Goal: Task Accomplishment & Management: Use online tool/utility

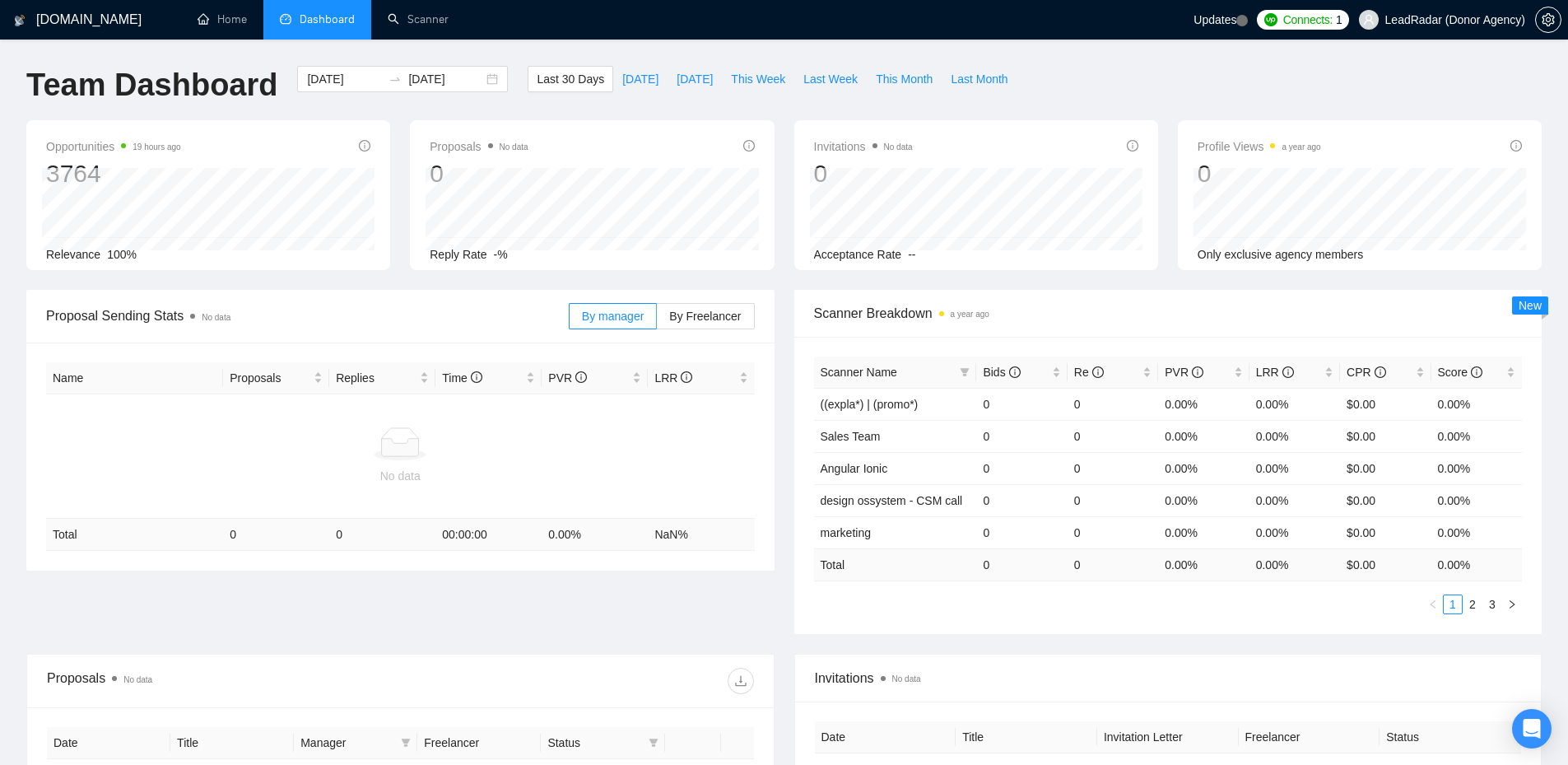
scroll to position [192, 0]
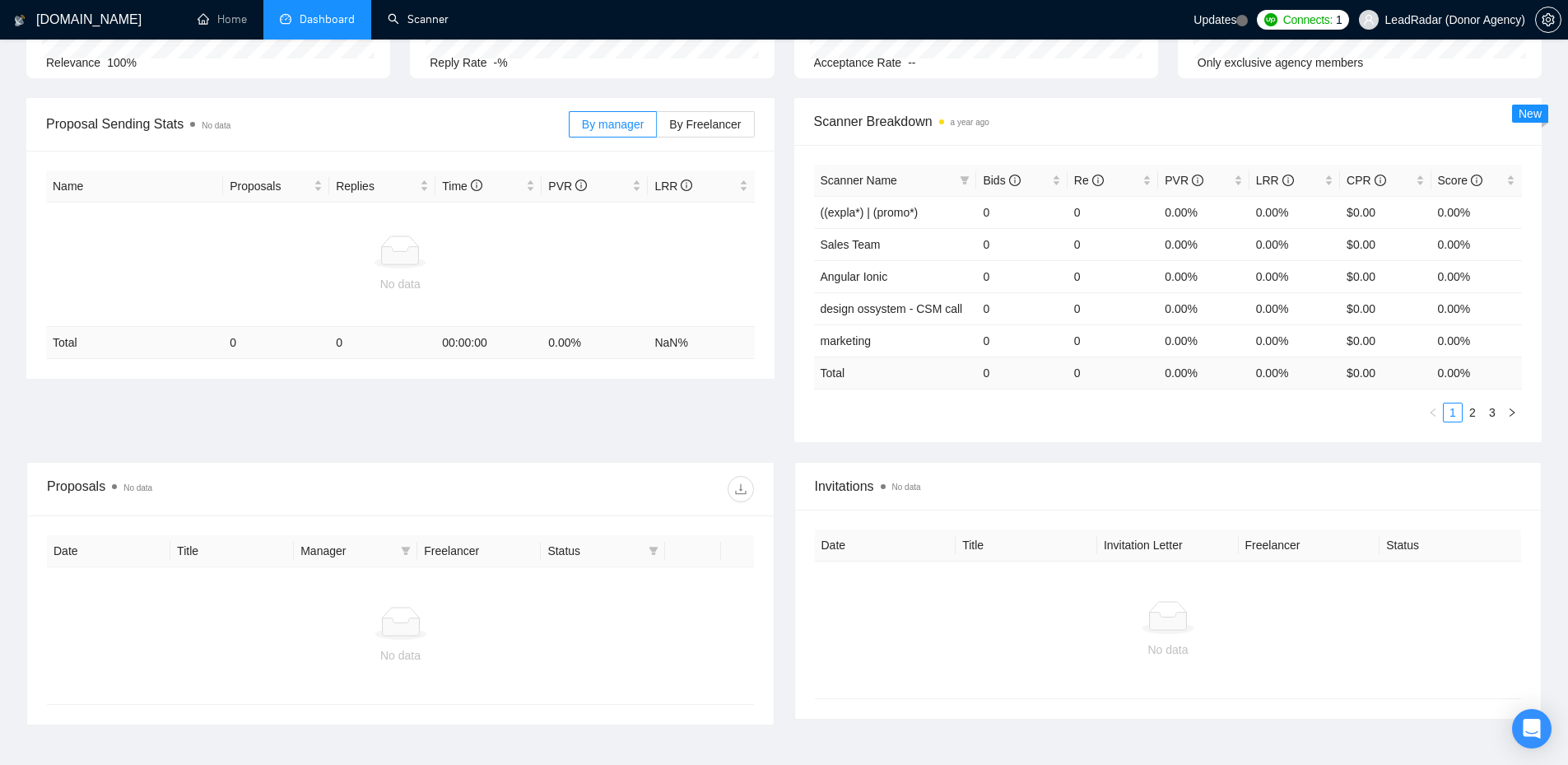
drag, startPoint x: 429, startPoint y: 19, endPoint x: 606, endPoint y: 215, distance: 264.1
click at [429, 19] on link "Scanner" at bounding box center [418, 19] width 61 height 14
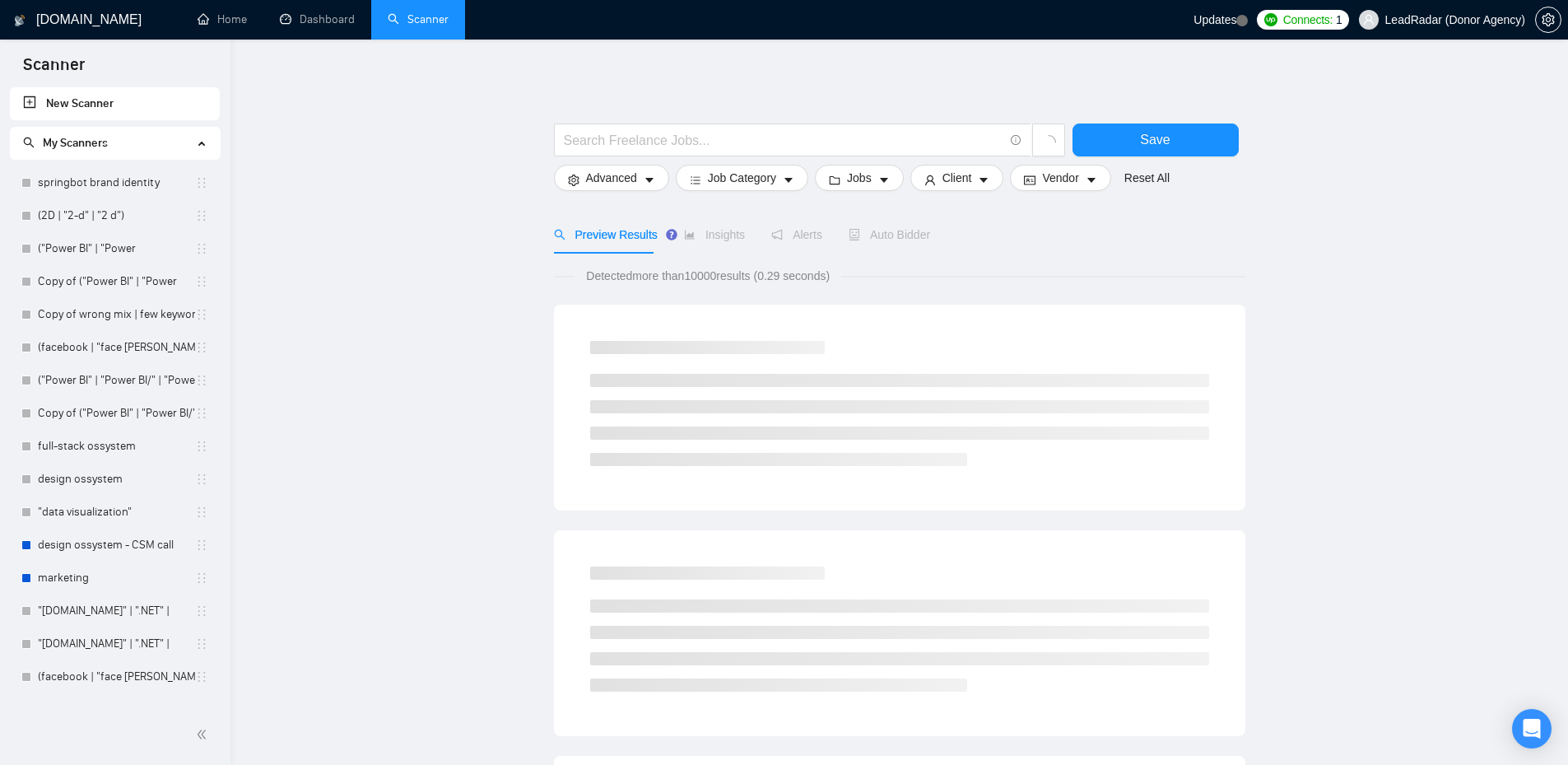
click at [1482, 20] on span "LeadRadar (Donor Agency)" at bounding box center [1455, 20] width 140 height 0
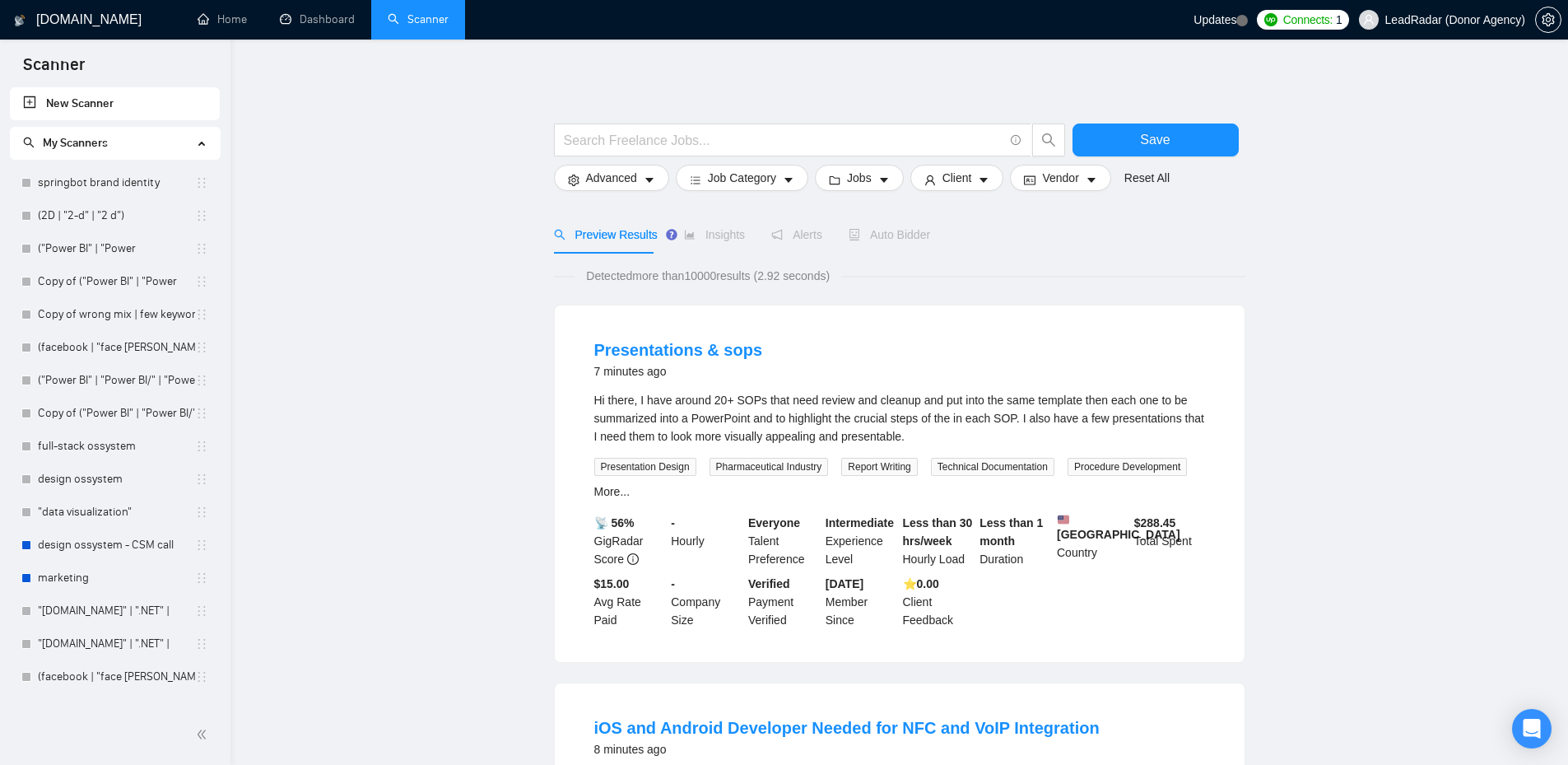
click at [1483, 20] on span "LeadRadar (Donor Agency)" at bounding box center [1455, 20] width 140 height 0
click at [316, 27] on link "Dashboard" at bounding box center [317, 19] width 75 height 14
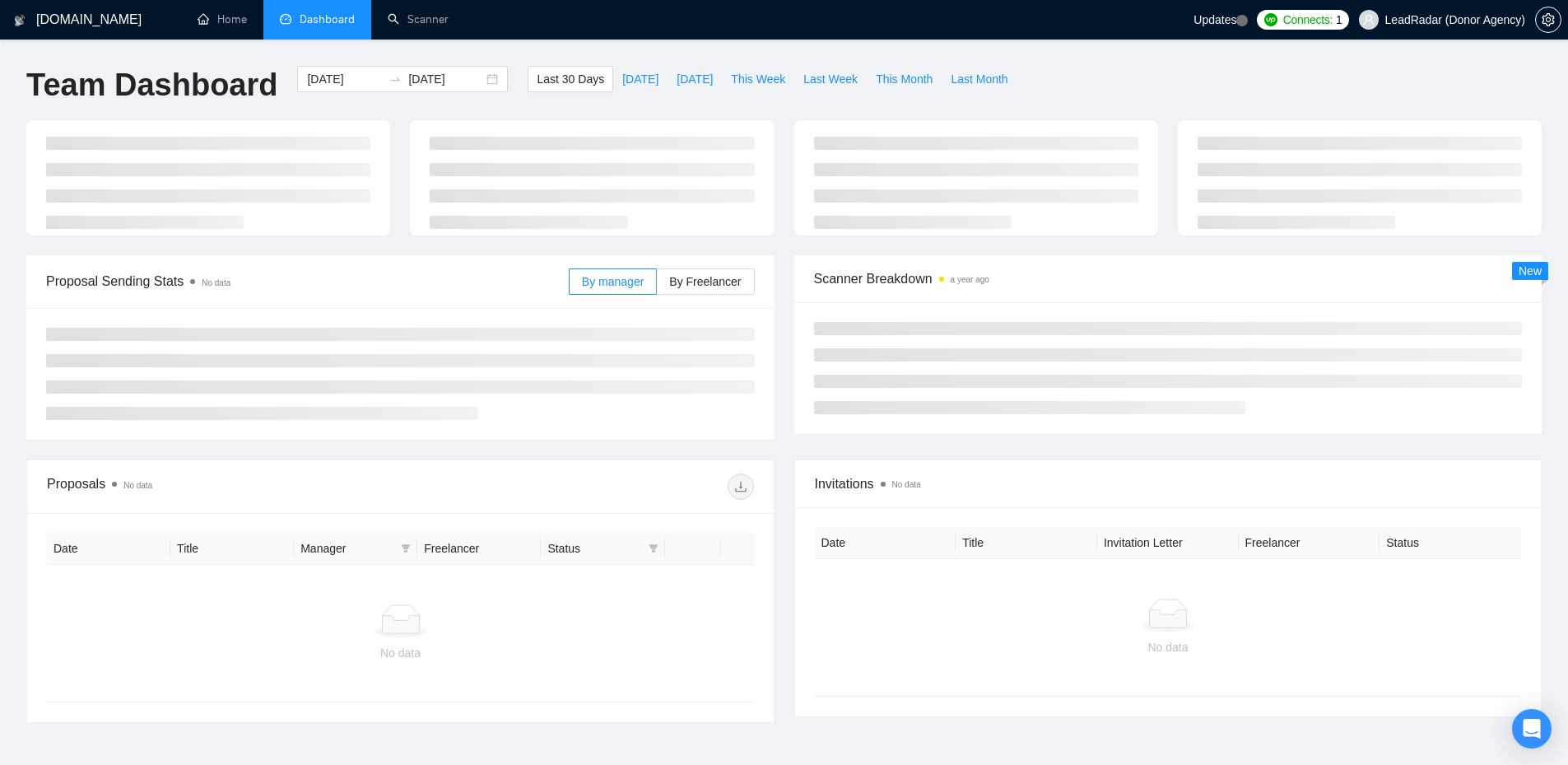
type input "[DATE]"
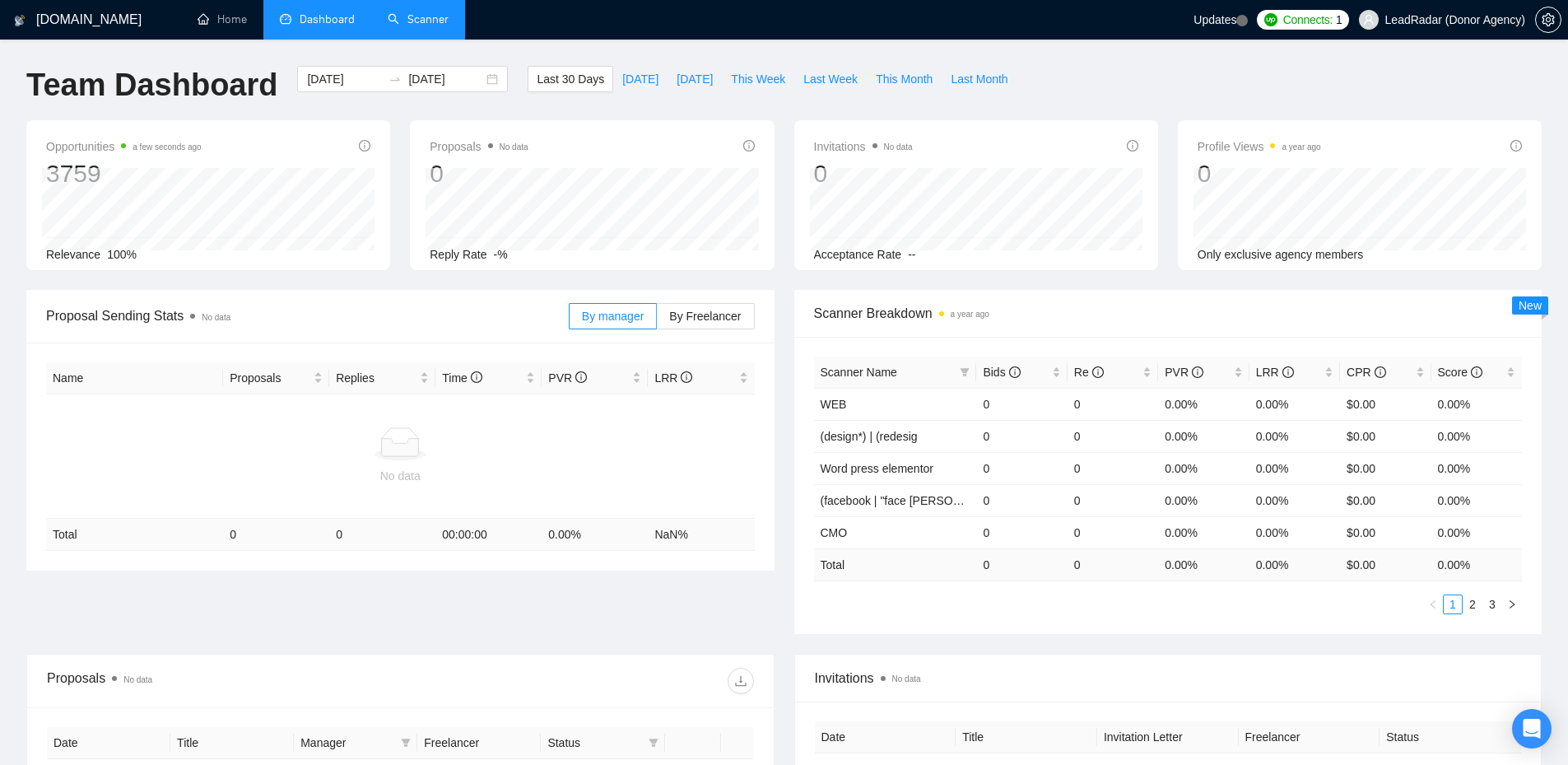
click at [429, 23] on link "Scanner" at bounding box center [418, 19] width 61 height 14
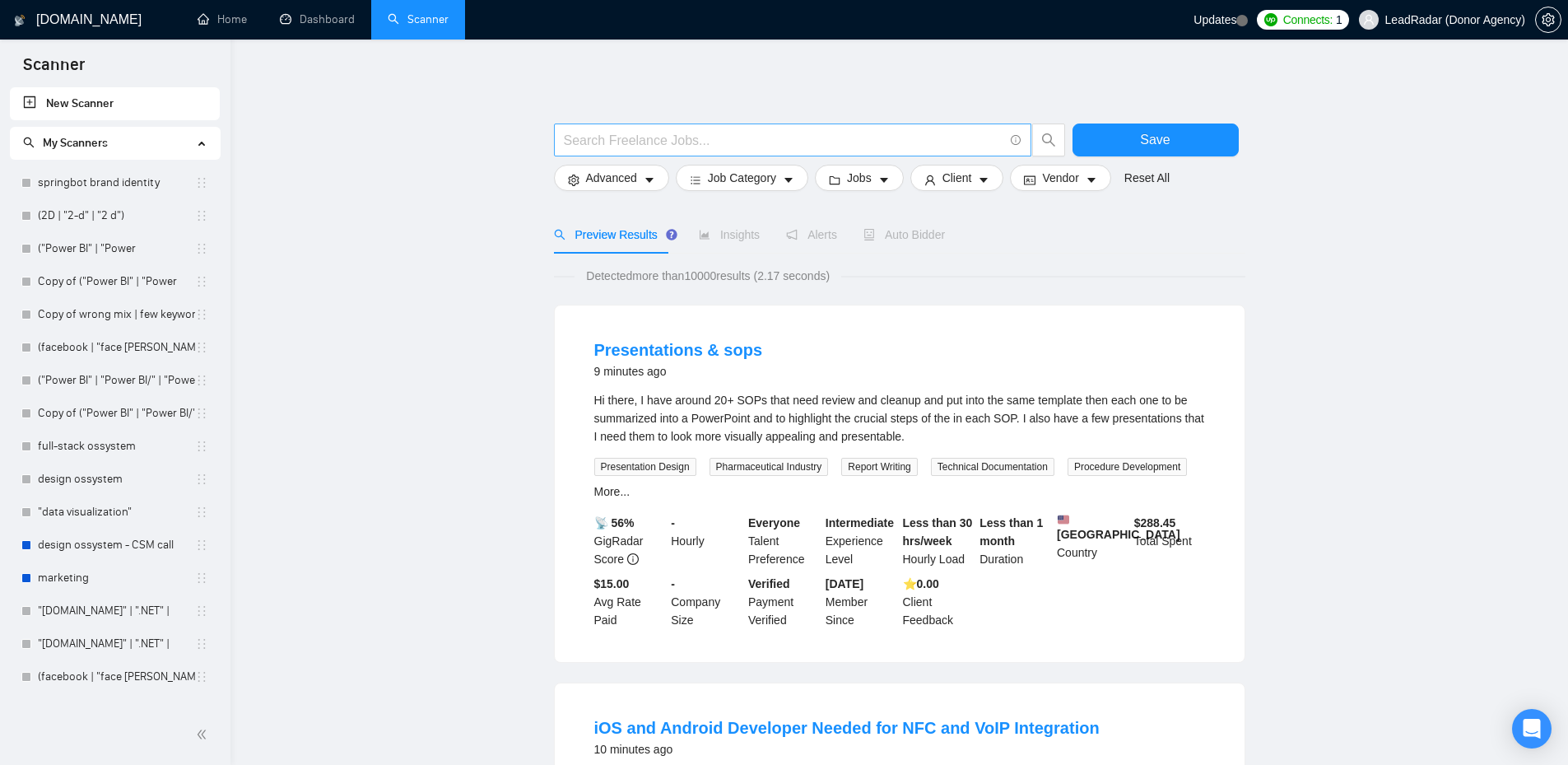
click at [801, 138] on input "text" at bounding box center [783, 141] width 440 height 21
paste input "(design*) | (redesign*) | "re design" | "re - design""
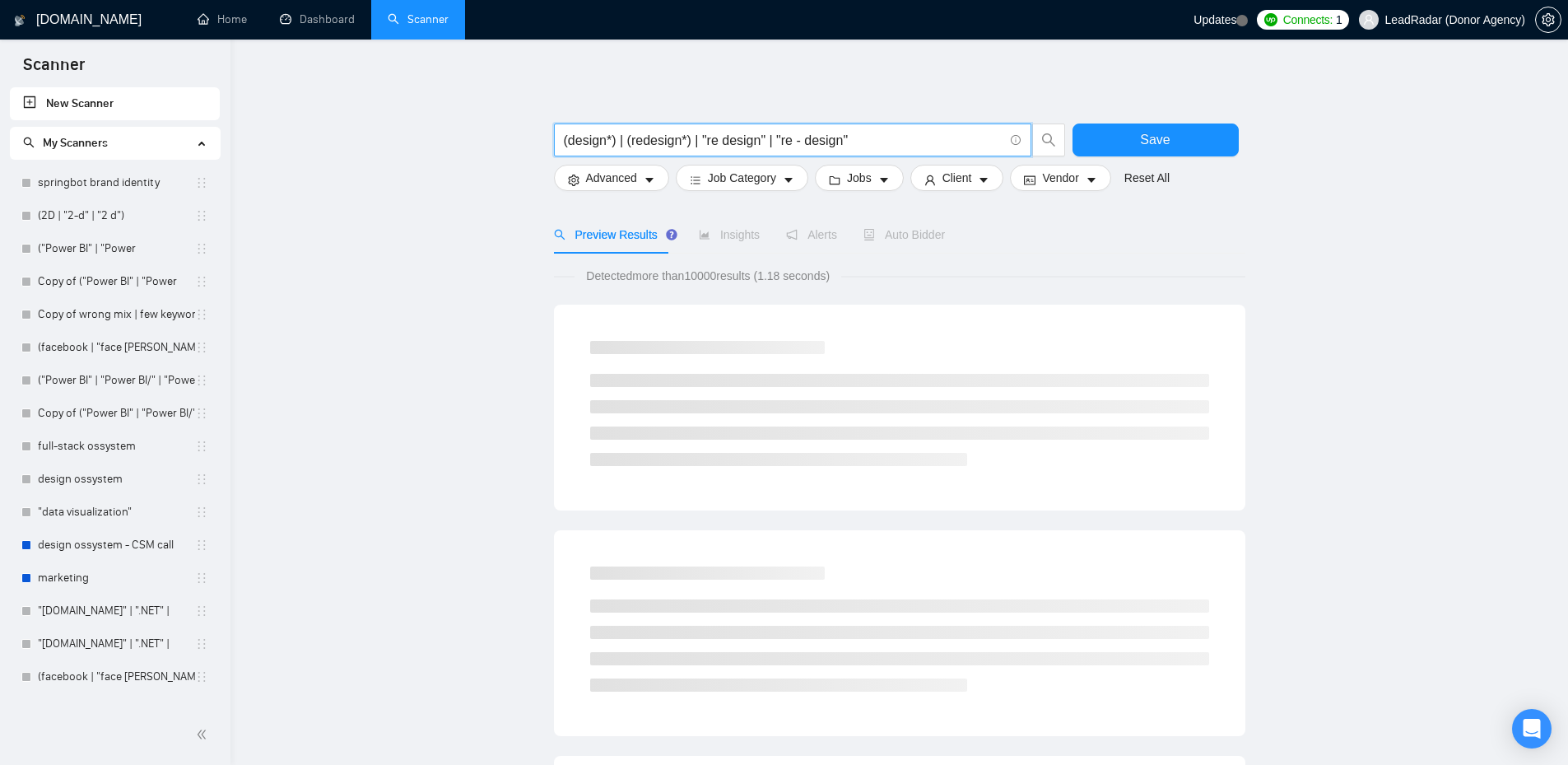
type input "(design*) | (redesign*) | "re design" | "re - design""
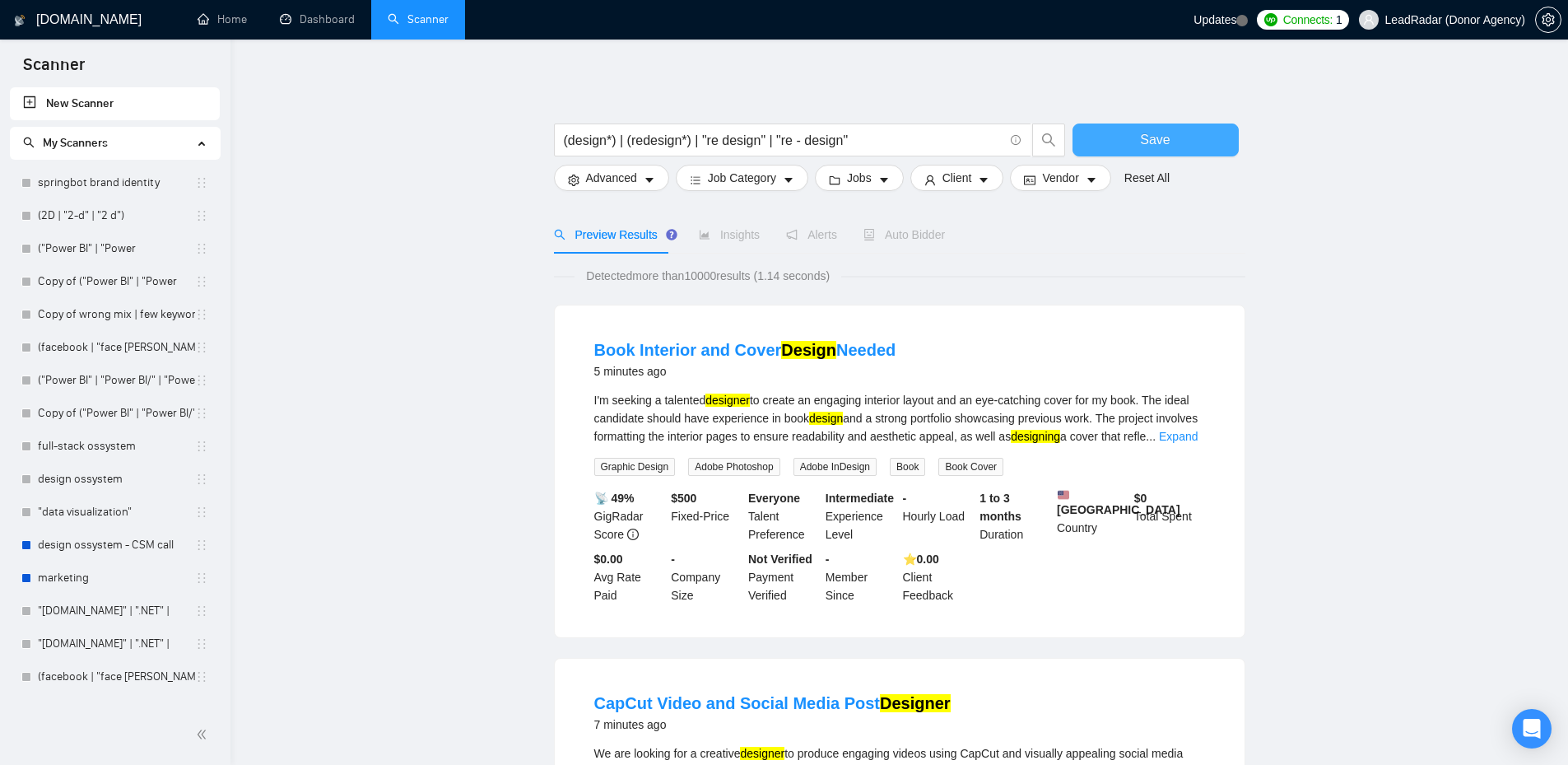
click at [1162, 149] on span "Save" at bounding box center [1154, 140] width 29 height 21
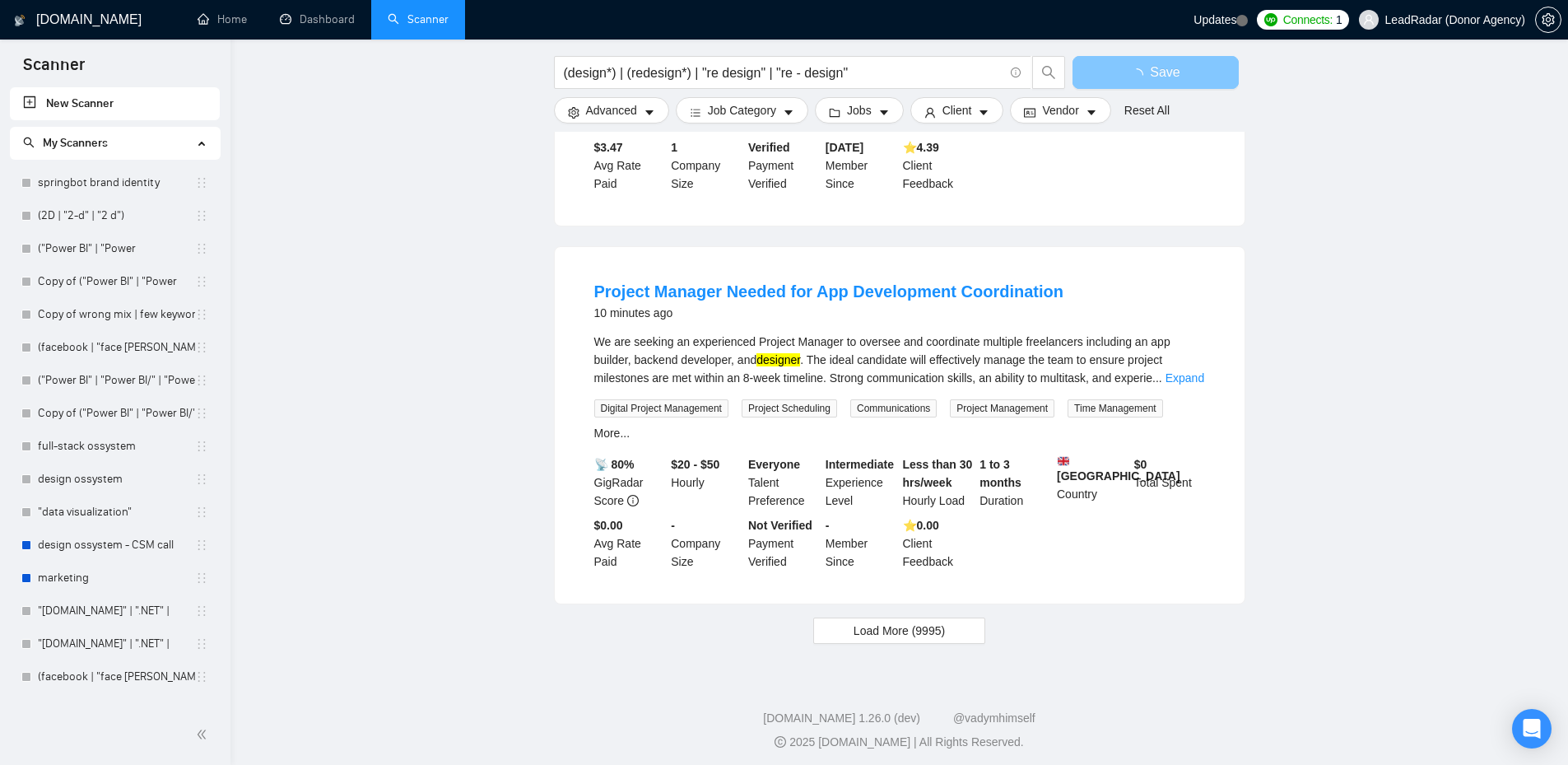
scroll to position [780, 0]
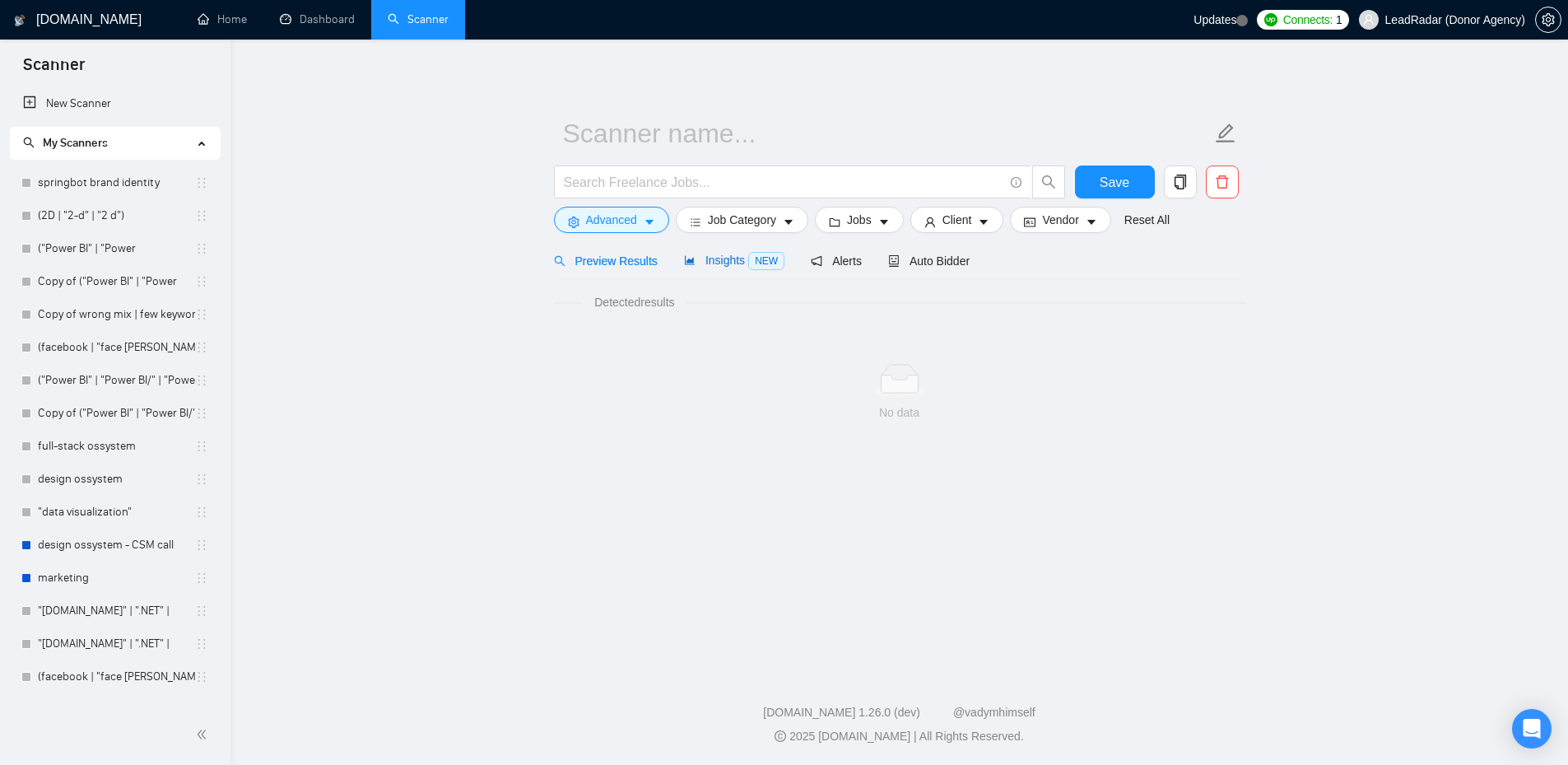
click at [731, 258] on span "Insights NEW" at bounding box center [735, 260] width 101 height 13
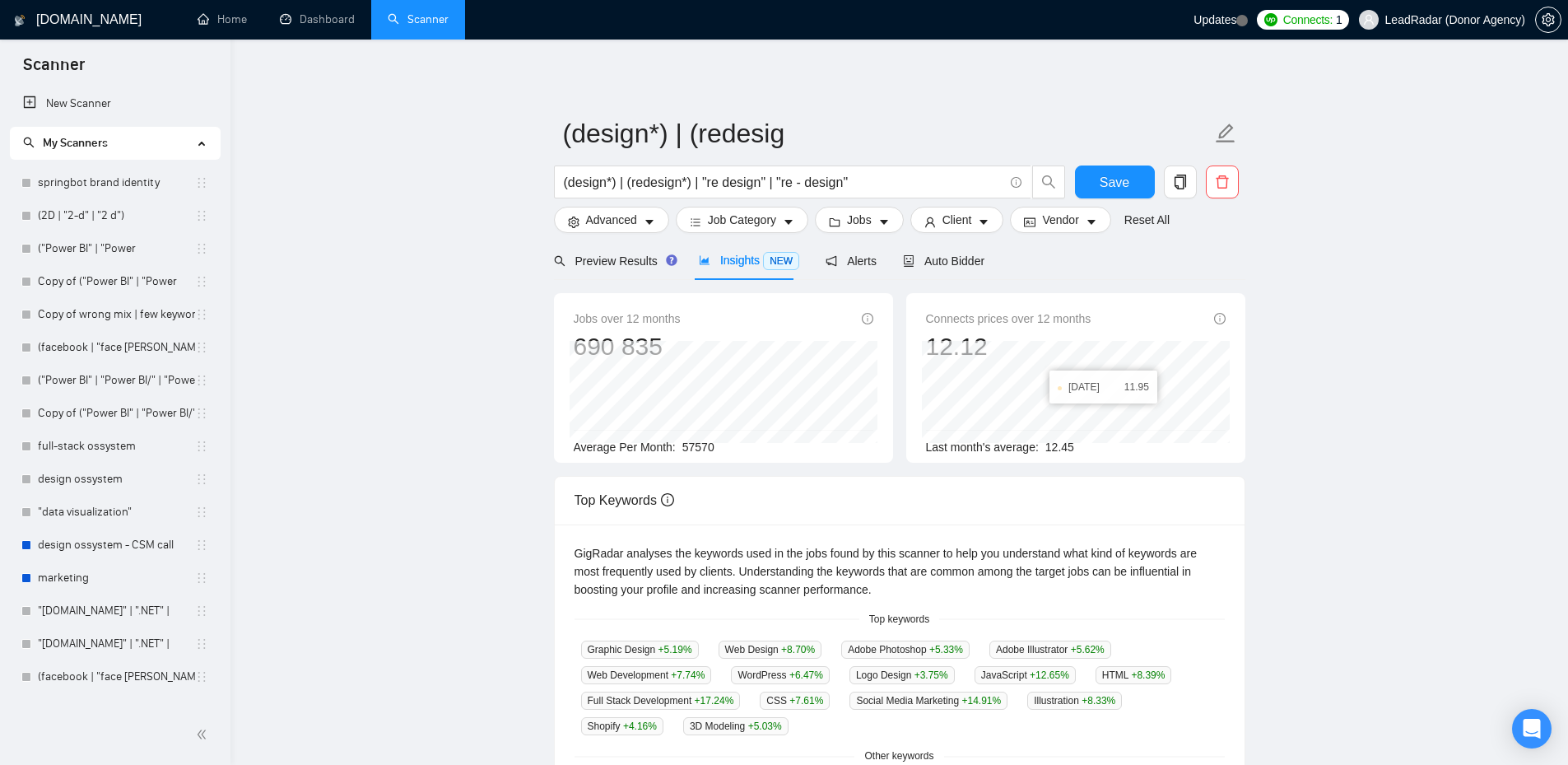
click at [736, 454] on div "Average Per Month: 57570" at bounding box center [723, 446] width 300 height 18
drag, startPoint x: 736, startPoint y: 454, endPoint x: 776, endPoint y: 302, distance: 157.2
click at [684, 441] on div "Average Per Month: 57570" at bounding box center [723, 446] width 300 height 18
click at [735, 447] on div "Average Per Month: 57570" at bounding box center [723, 446] width 300 height 18
click at [637, 214] on button "Advanced" at bounding box center [611, 220] width 115 height 27
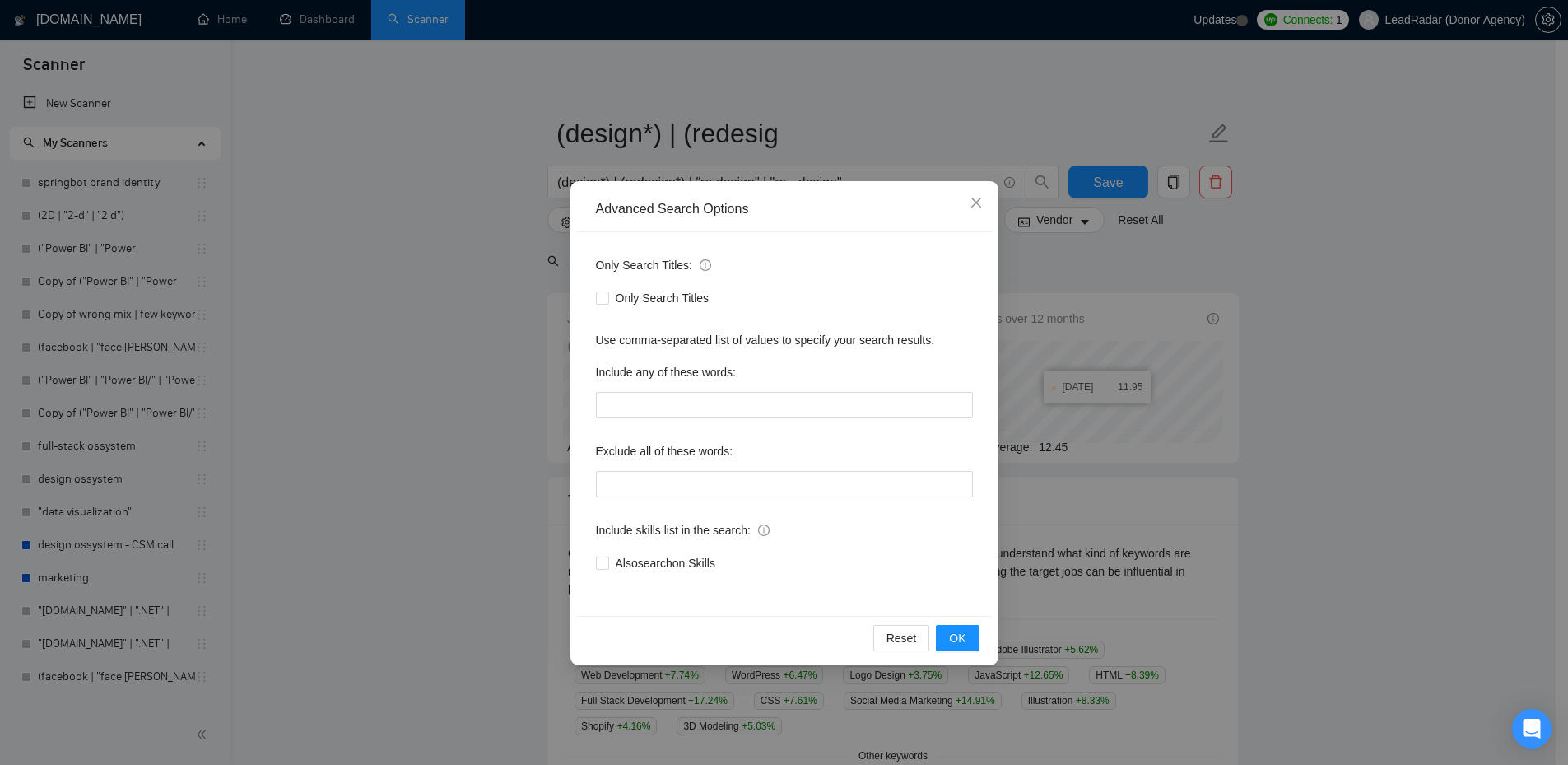
click at [609, 307] on div "Only Search Titles" at bounding box center [784, 298] width 377 height 27
click at [608, 307] on div "Only Search Titles" at bounding box center [784, 298] width 377 height 27
click at [602, 296] on input "Only Search Titles" at bounding box center [601, 297] width 11 height 11
checkbox input "true"
click at [957, 627] on button "OK" at bounding box center [956, 638] width 43 height 27
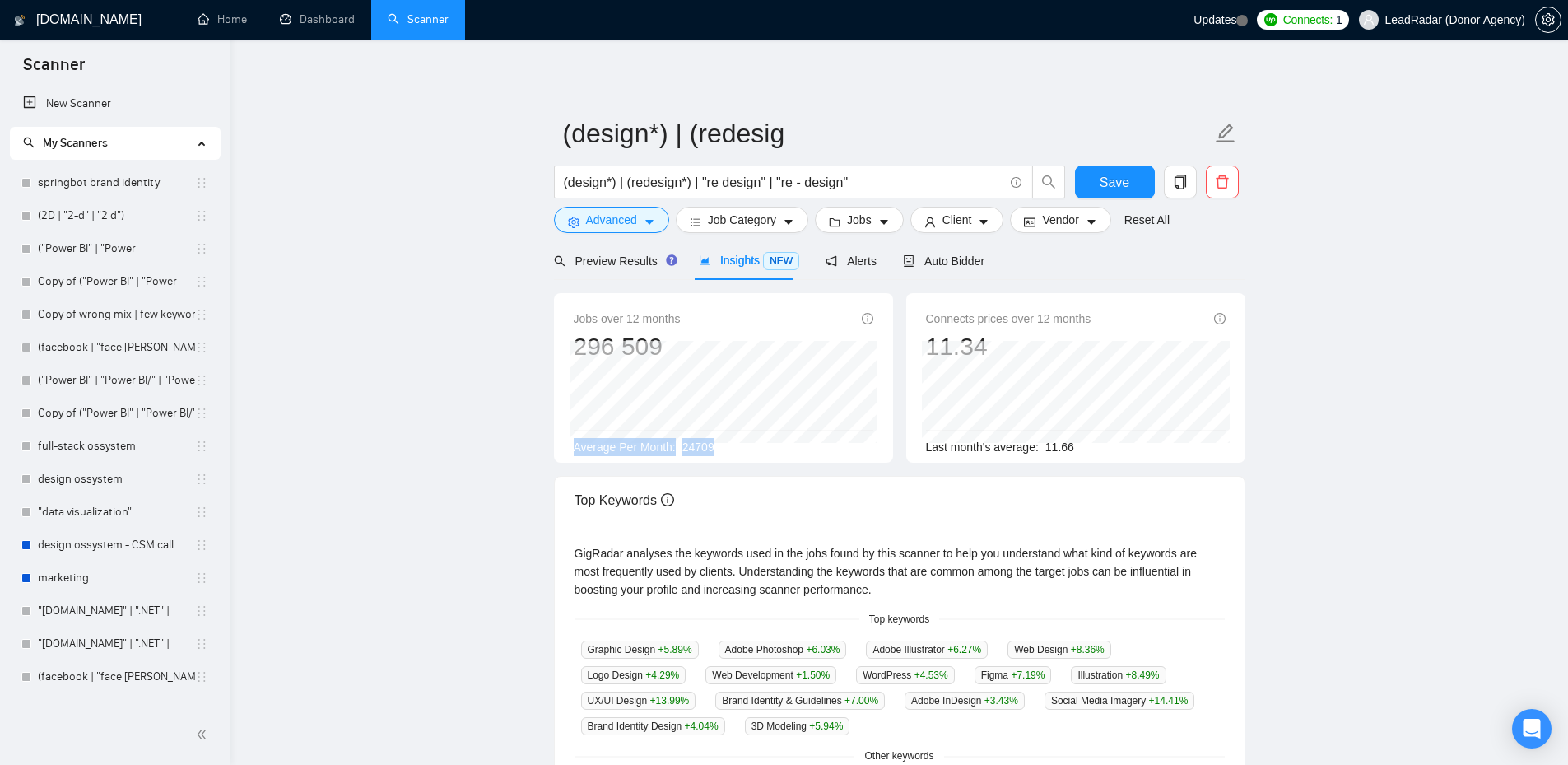
click at [691, 434] on div "Jobs over 12 months 296 509 [DATE] 24339 Average Per Month: 24709" at bounding box center [723, 382] width 300 height 147
click at [966, 493] on div "Top Keywords" at bounding box center [899, 500] width 650 height 47
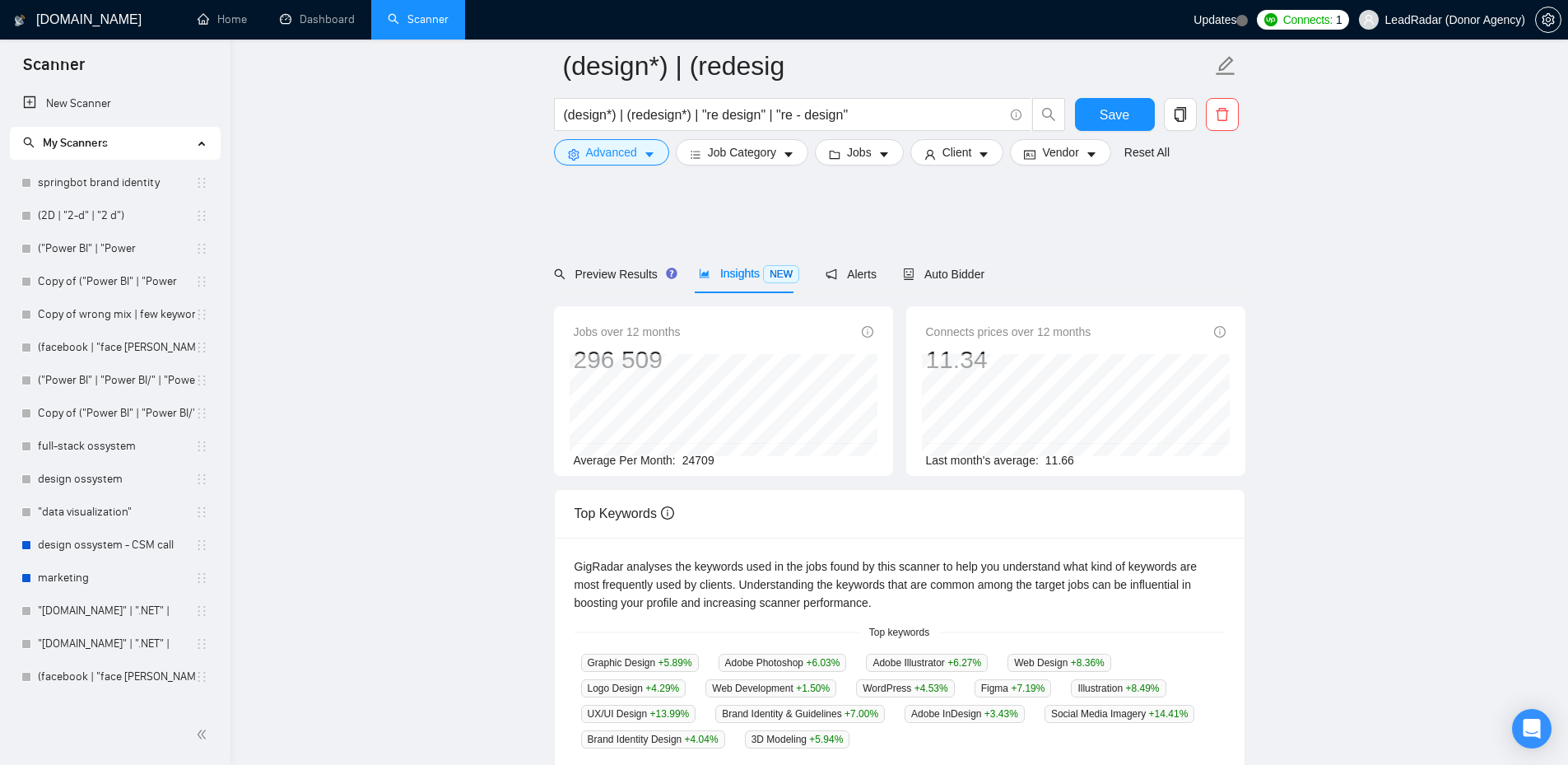
scroll to position [192, 0]
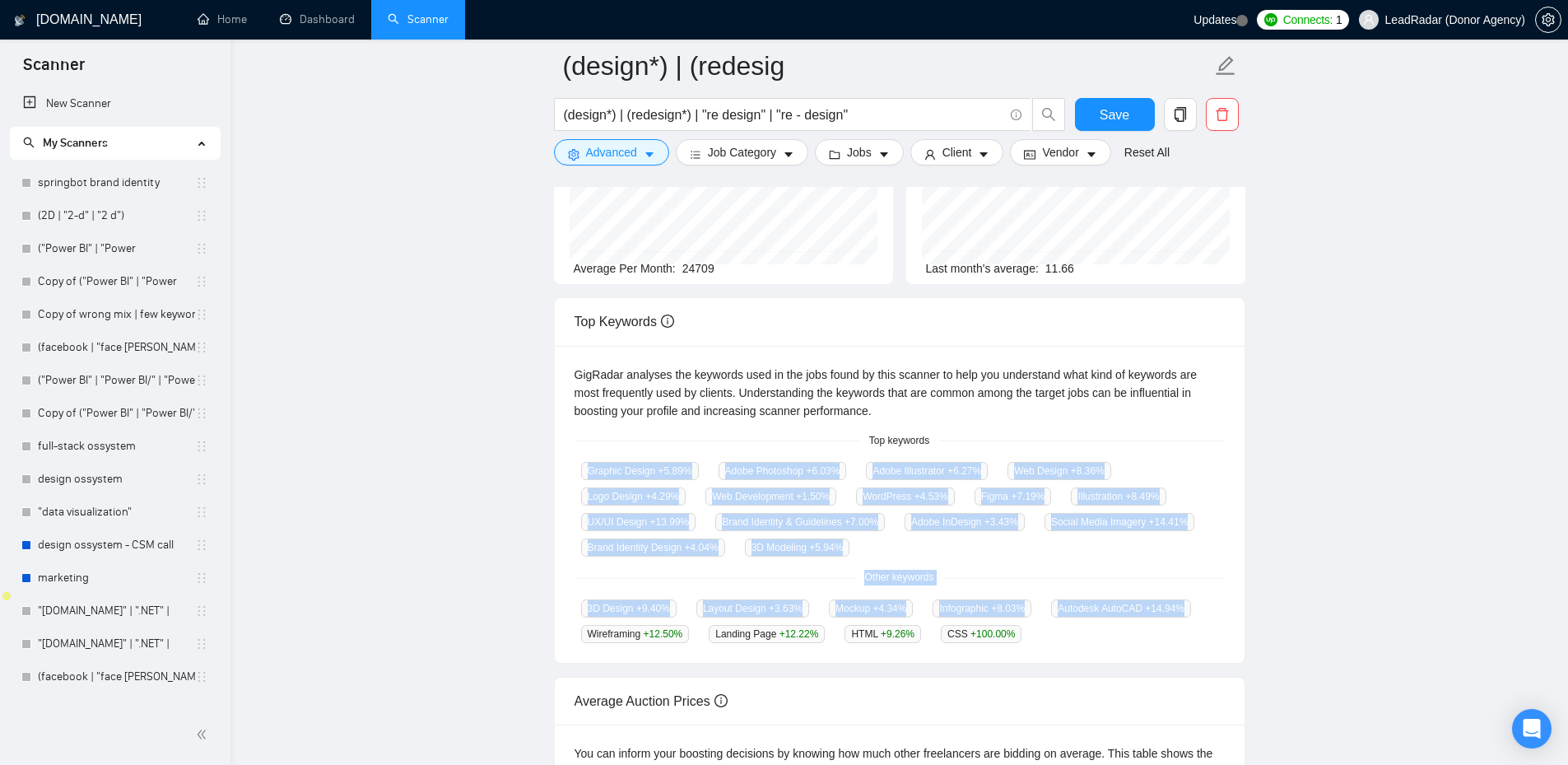
drag, startPoint x: 574, startPoint y: 466, endPoint x: 1157, endPoint y: 634, distance: 606.7
click at [1157, 634] on div "GigRadar analyses the keywords used in the jobs found by this scanner to help y…" at bounding box center [899, 504] width 690 height 318
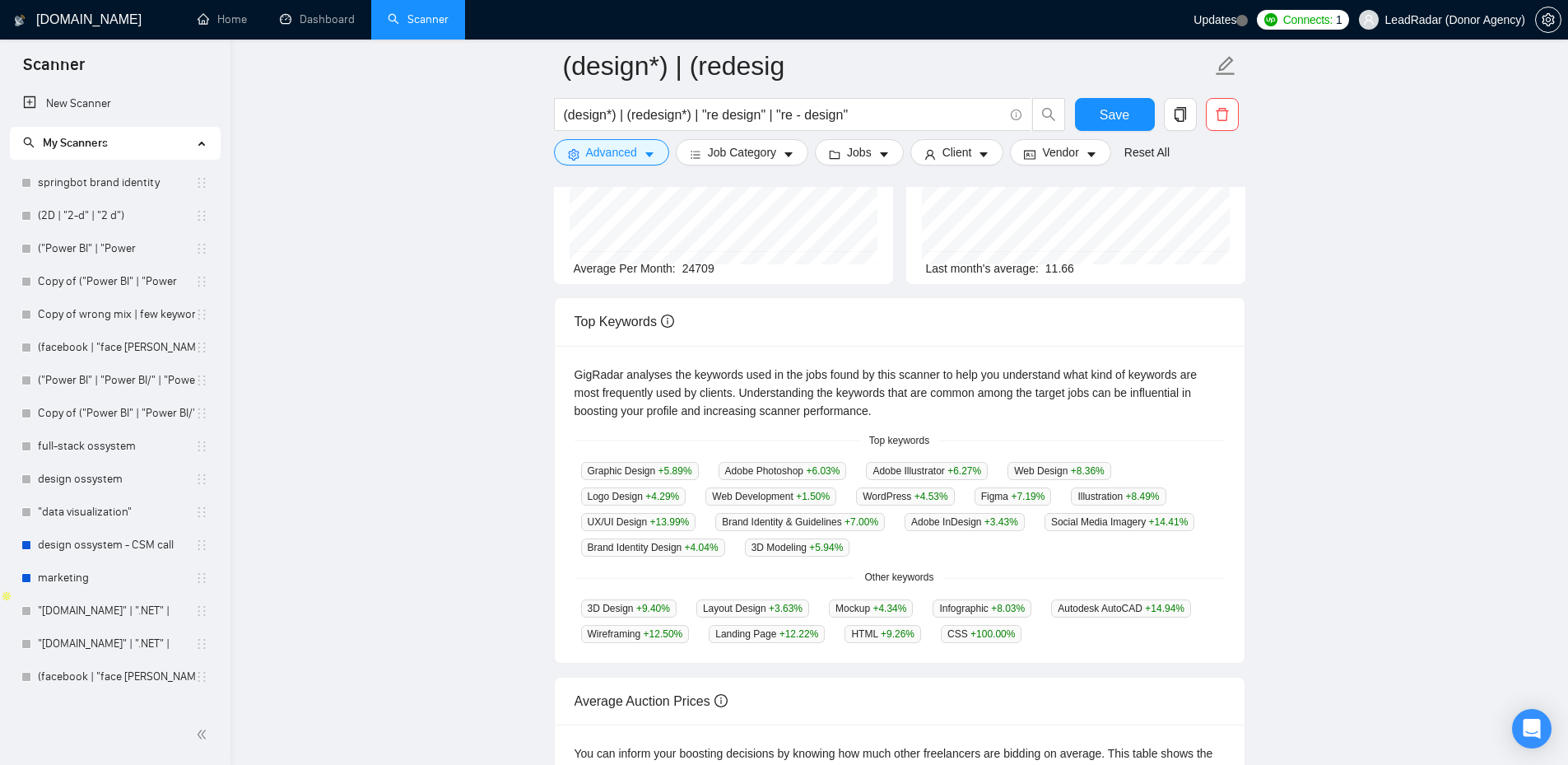
click at [1082, 643] on div "GigRadar analyses the keywords used in the jobs found by this scanner to help y…" at bounding box center [899, 504] width 690 height 318
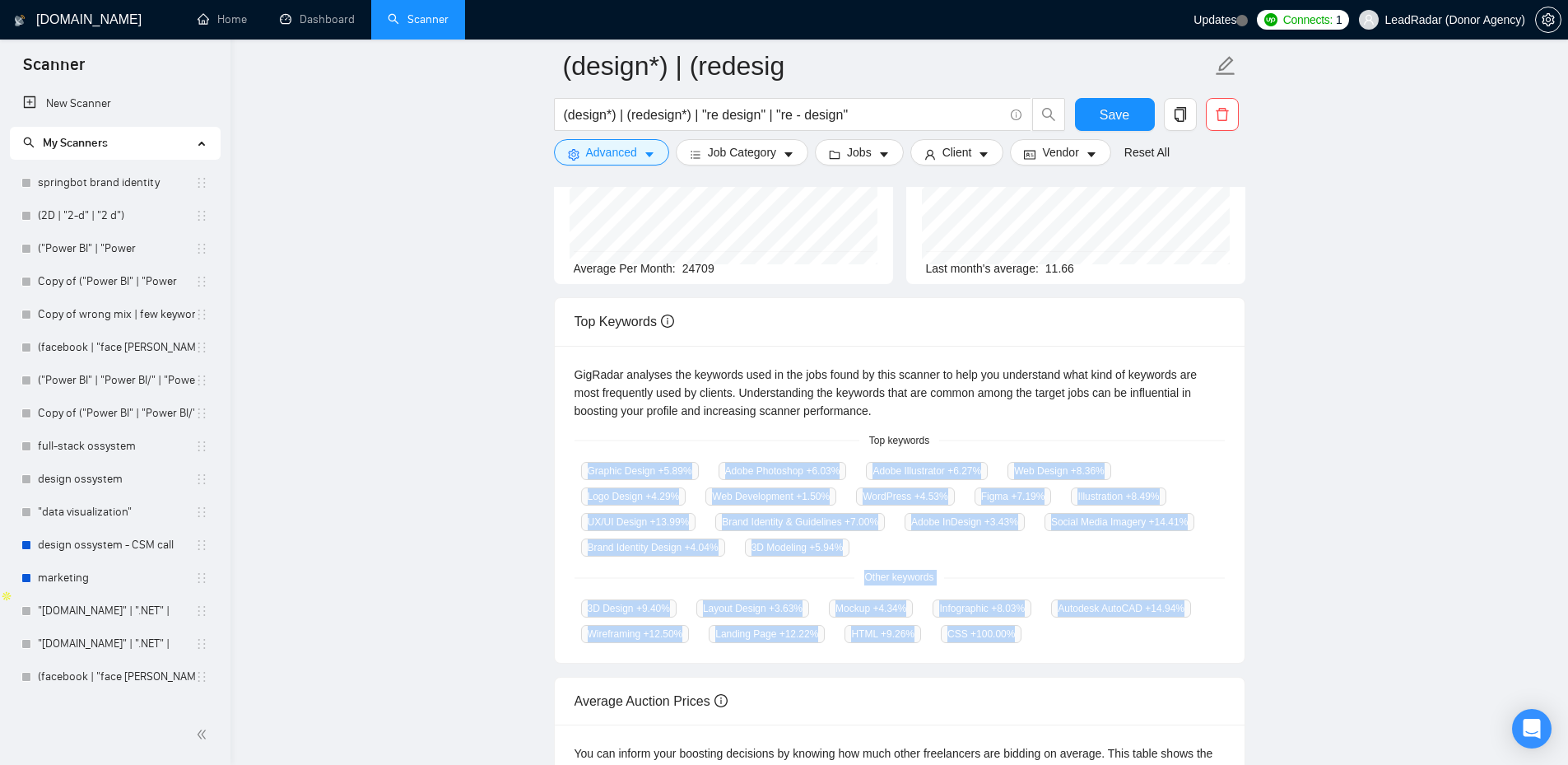
drag, startPoint x: 1085, startPoint y: 638, endPoint x: 588, endPoint y: 449, distance: 531.7
click at [588, 449] on div "GigRadar analyses the keywords used in the jobs found by this scanner to help y…" at bounding box center [899, 504] width 690 height 318
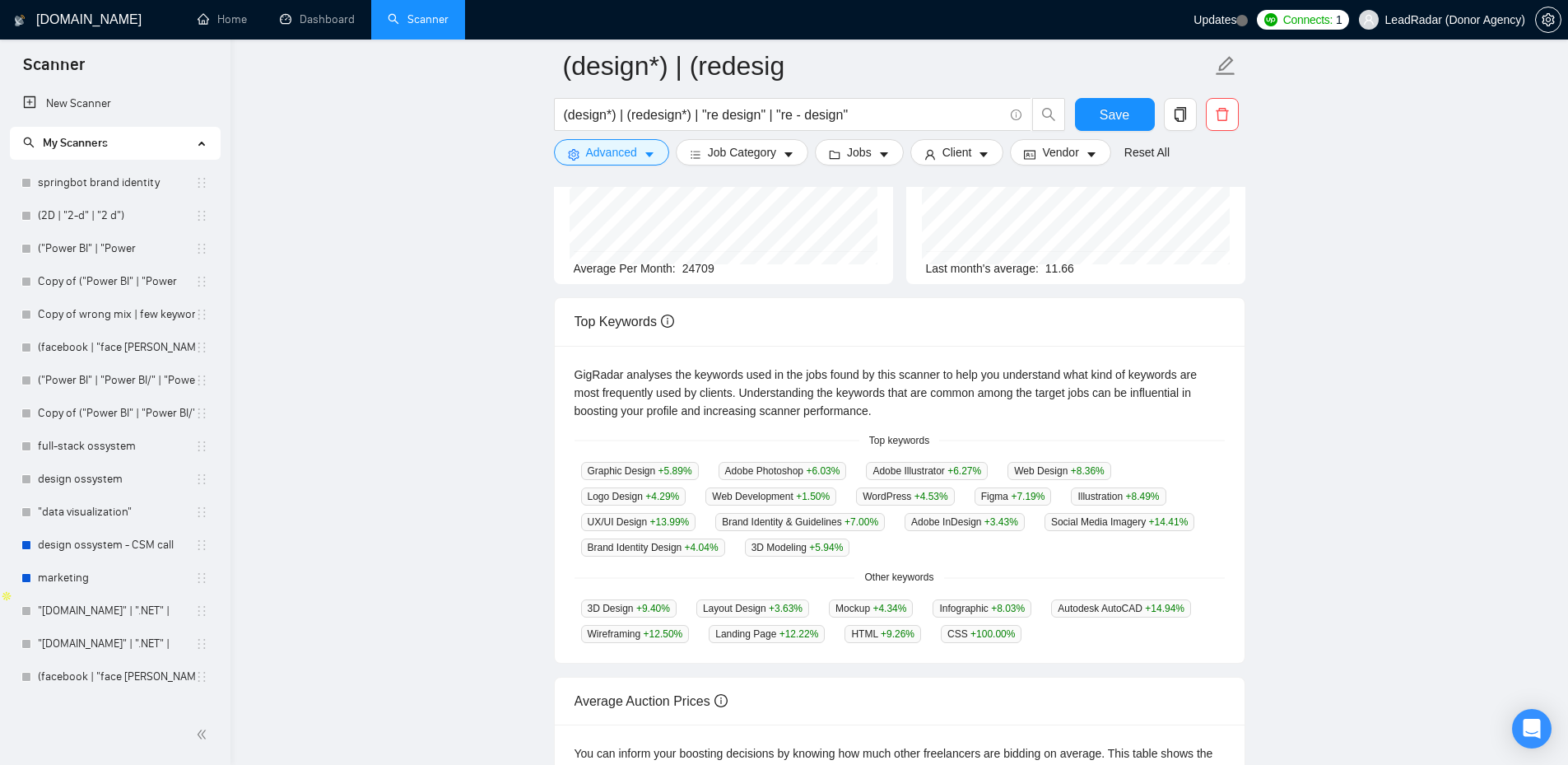
click at [734, 434] on div "Top keywords" at bounding box center [899, 441] width 650 height 15
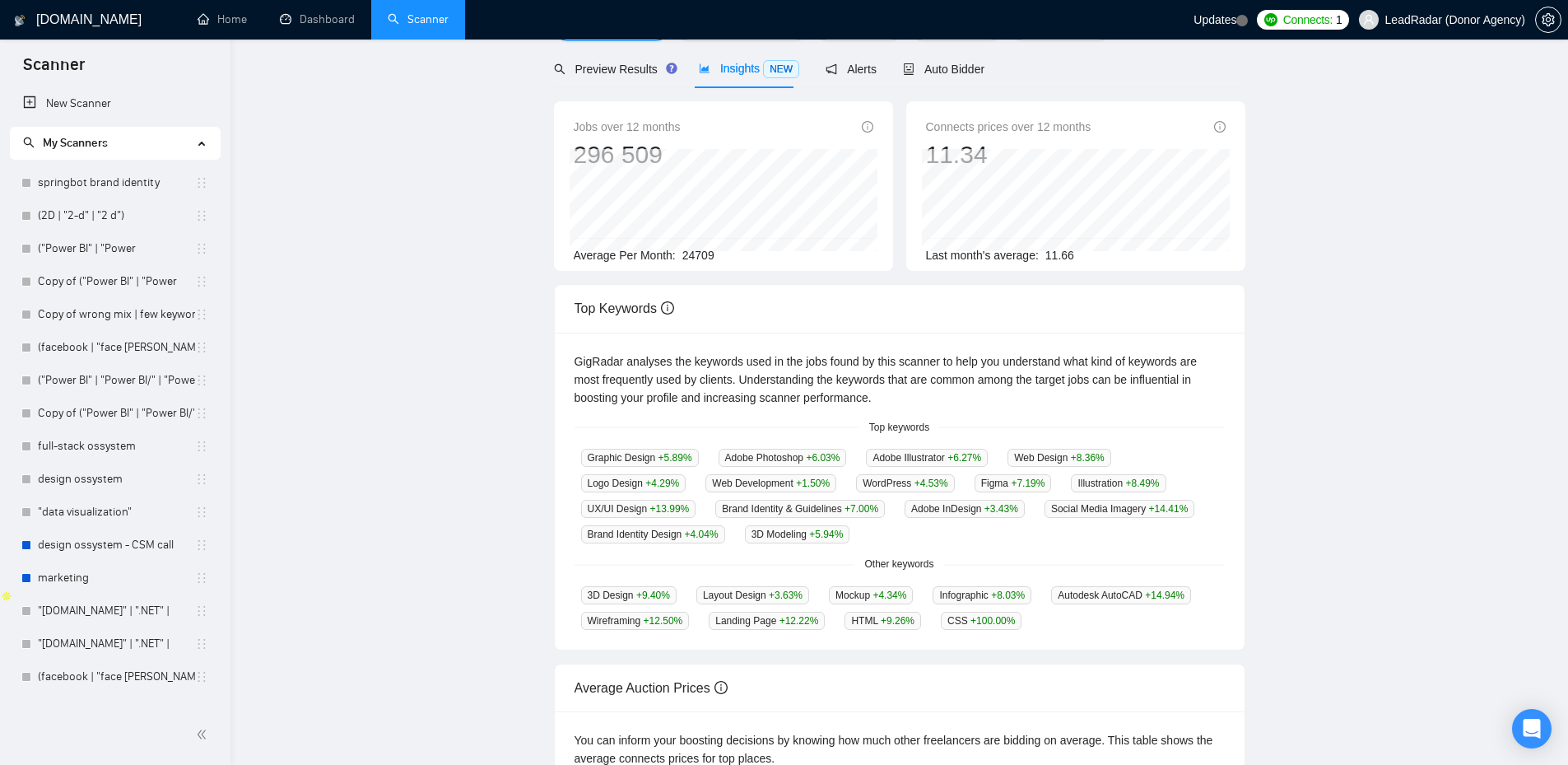
scroll to position [0, 0]
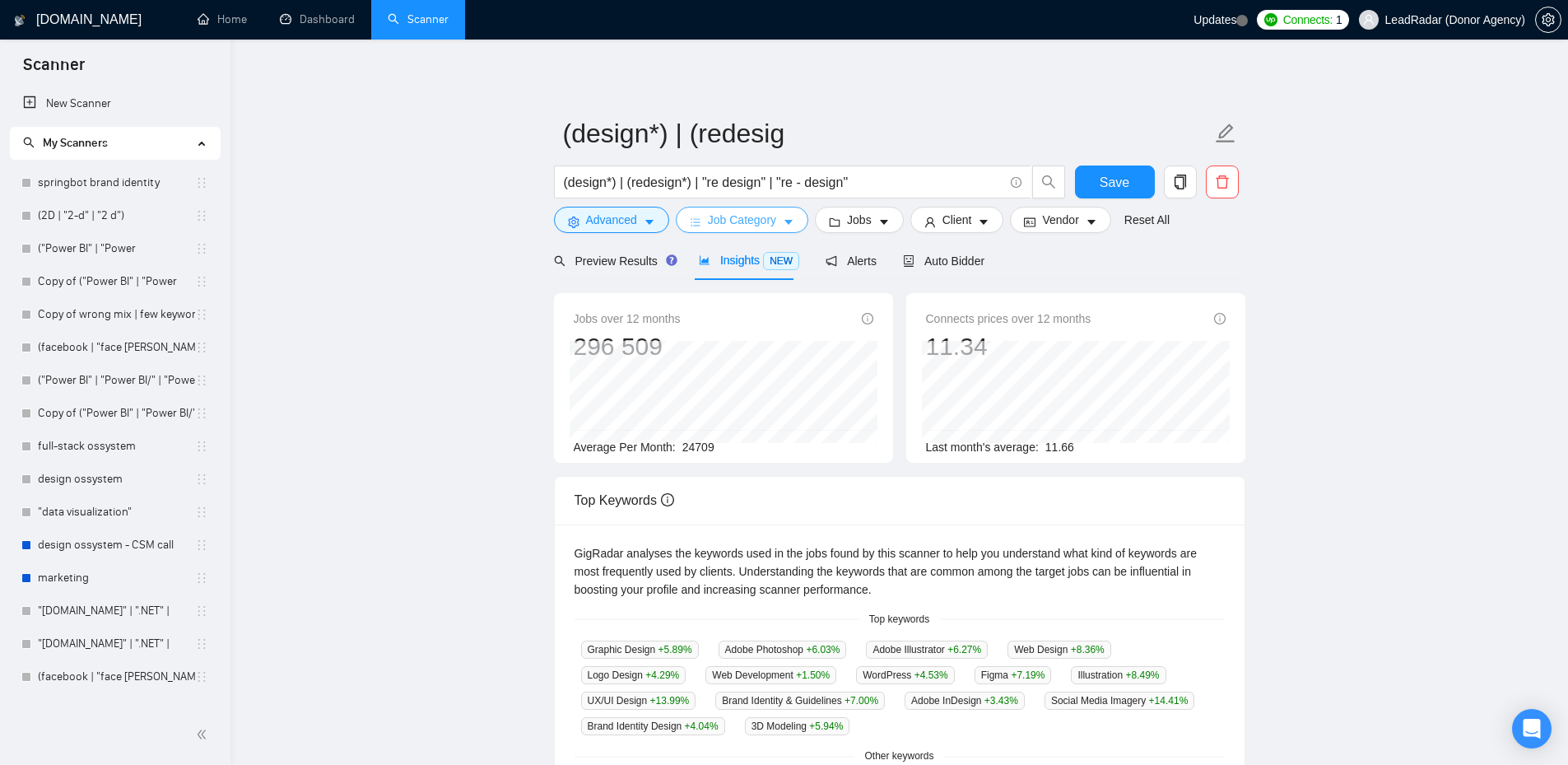
click at [790, 223] on icon "caret-down" at bounding box center [789, 222] width 11 height 11
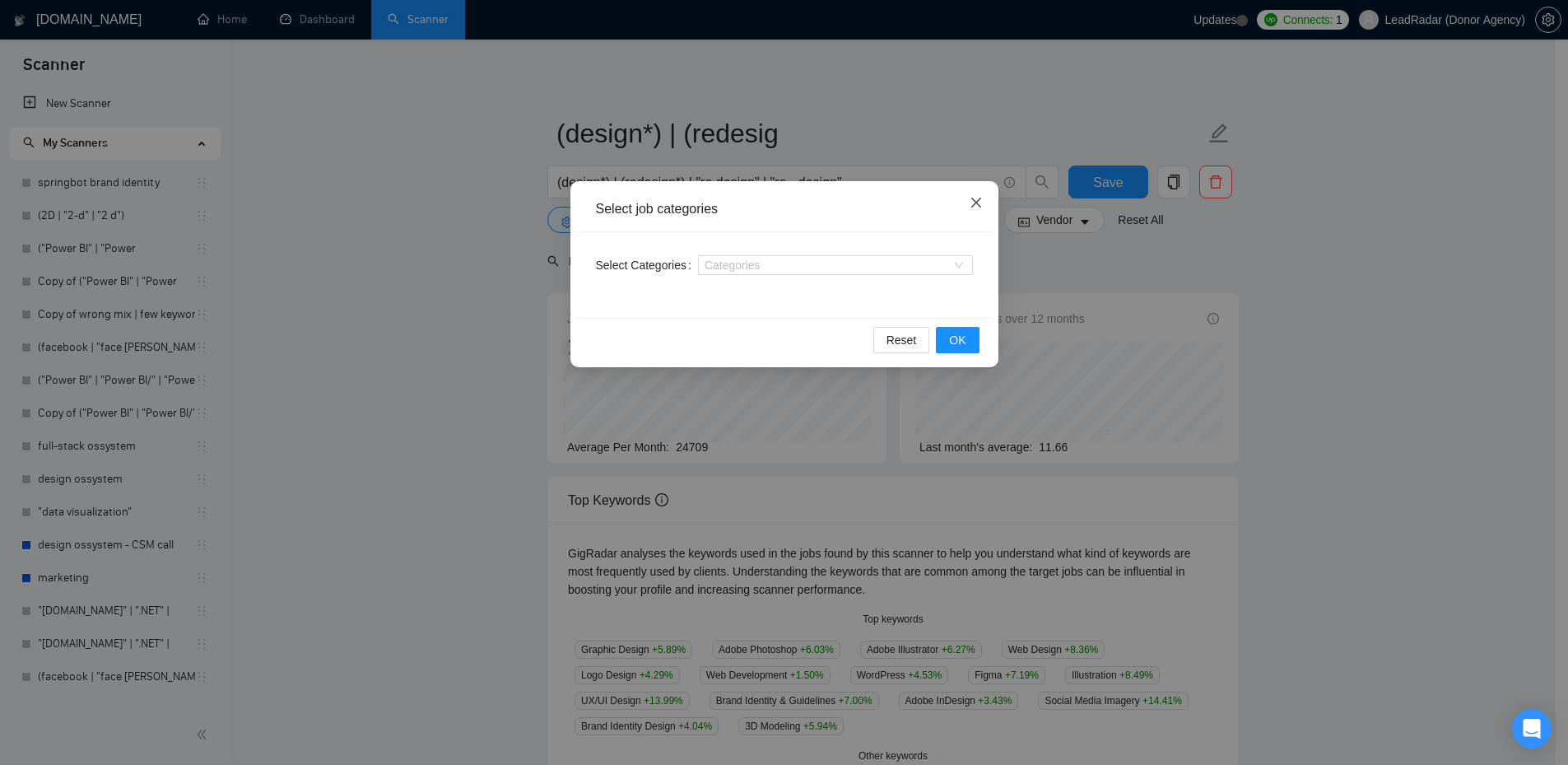
click at [974, 97] on div "Select job categories Select Categories Categories Reset OK" at bounding box center [784, 382] width 1568 height 765
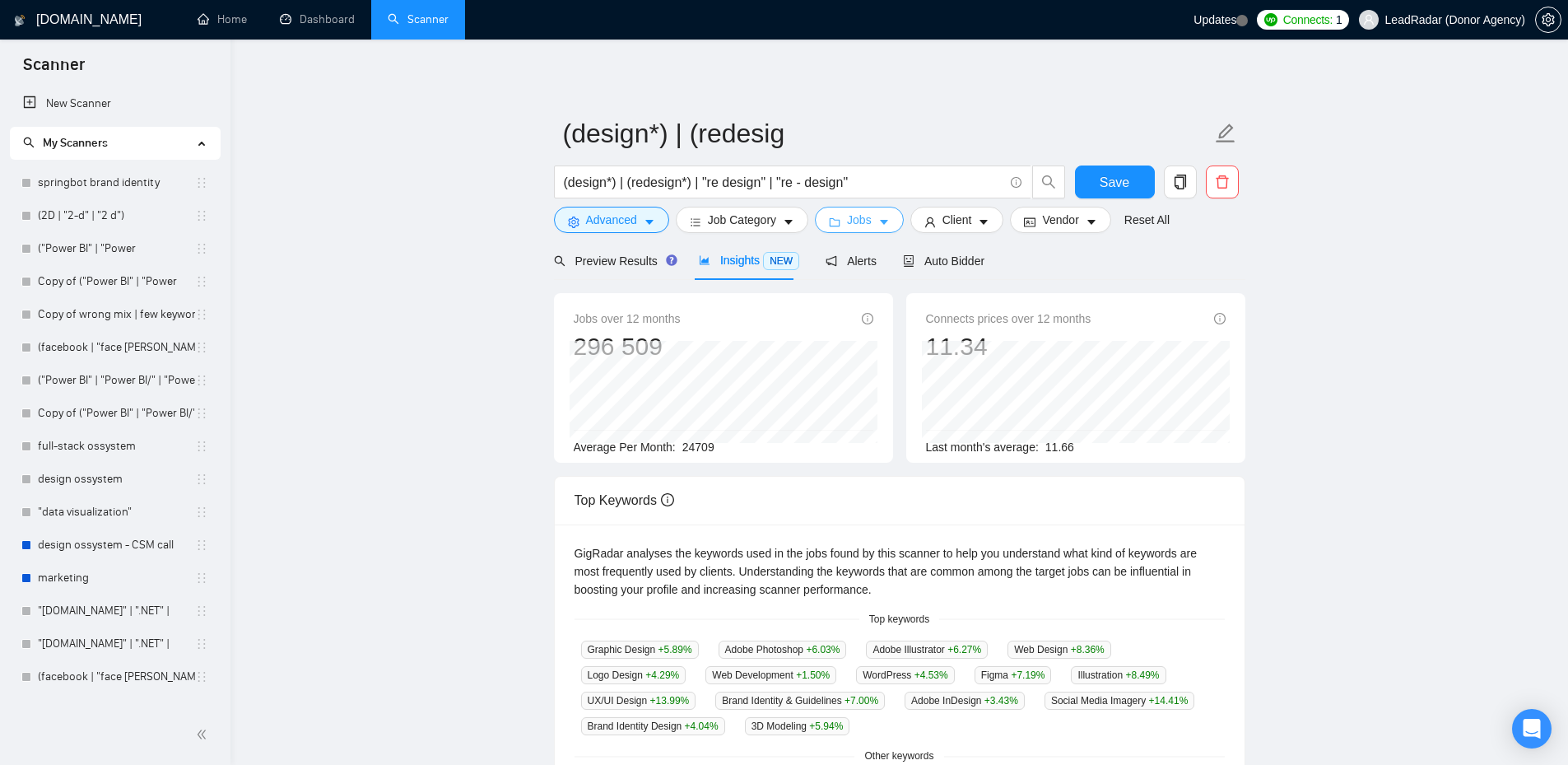
click at [878, 222] on icon "caret-down" at bounding box center [884, 222] width 11 height 11
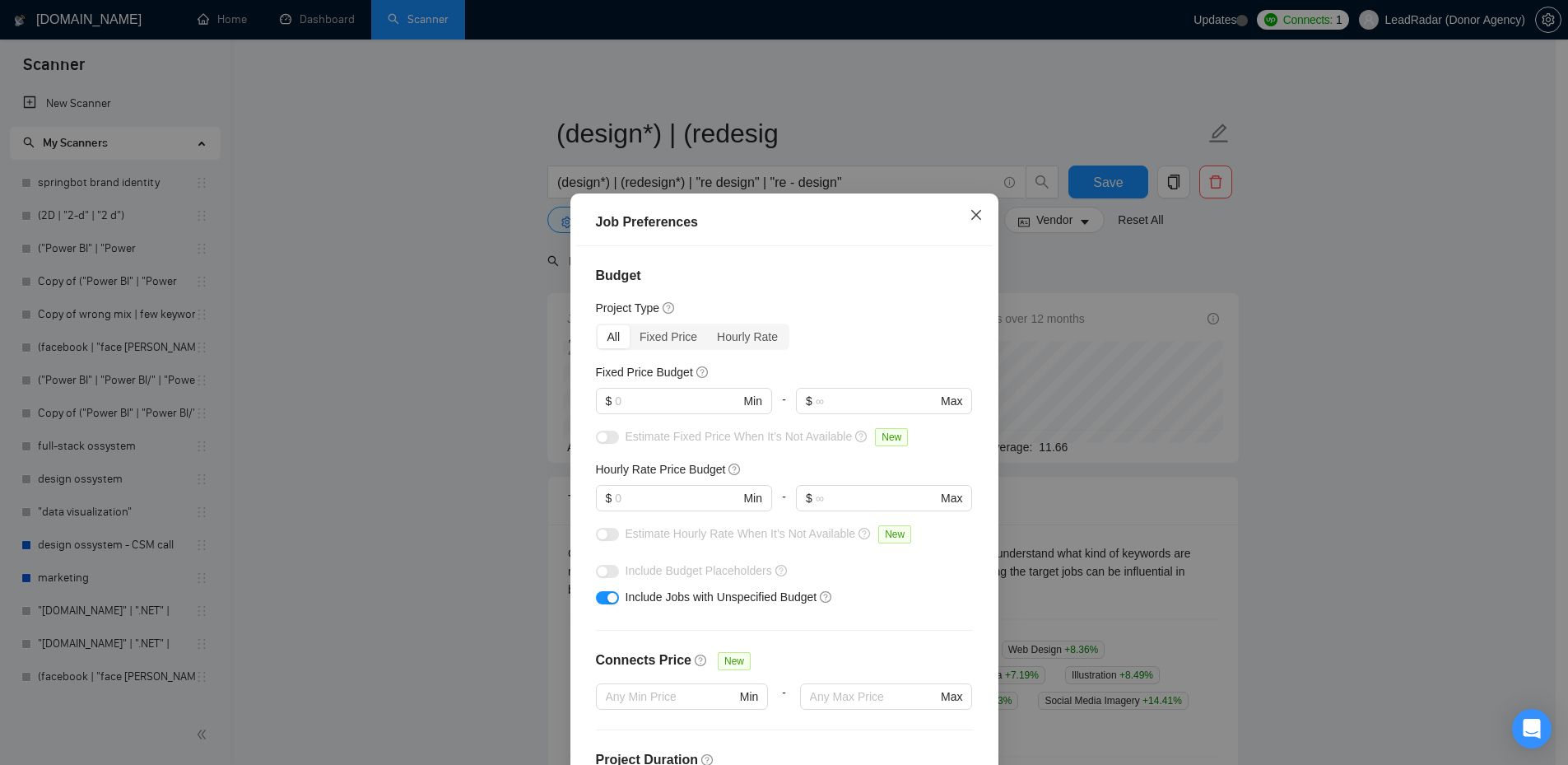
click at [970, 215] on icon "close" at bounding box center [975, 215] width 10 height 10
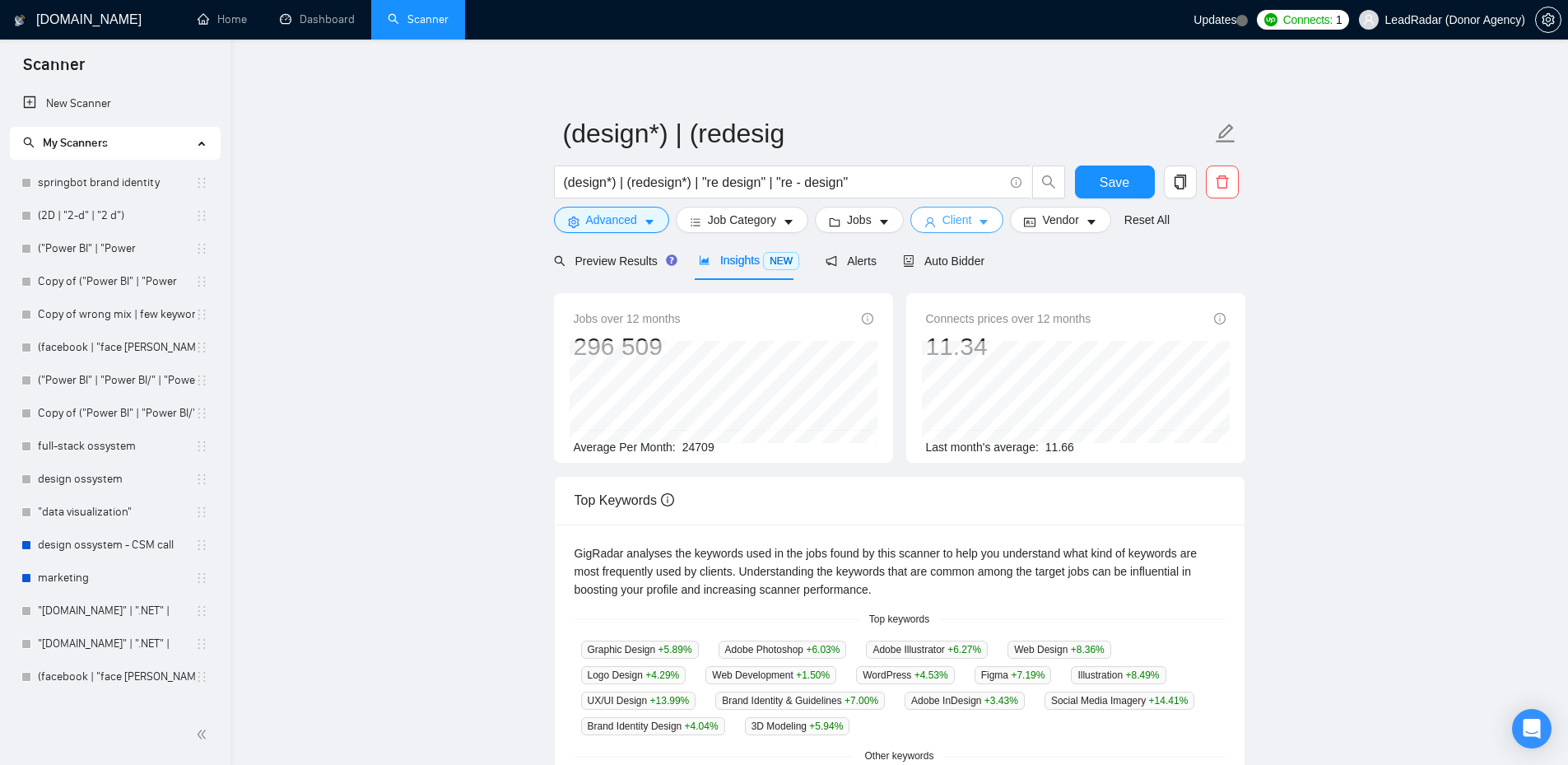
click at [978, 219] on icon "caret-down" at bounding box center [984, 222] width 11 height 11
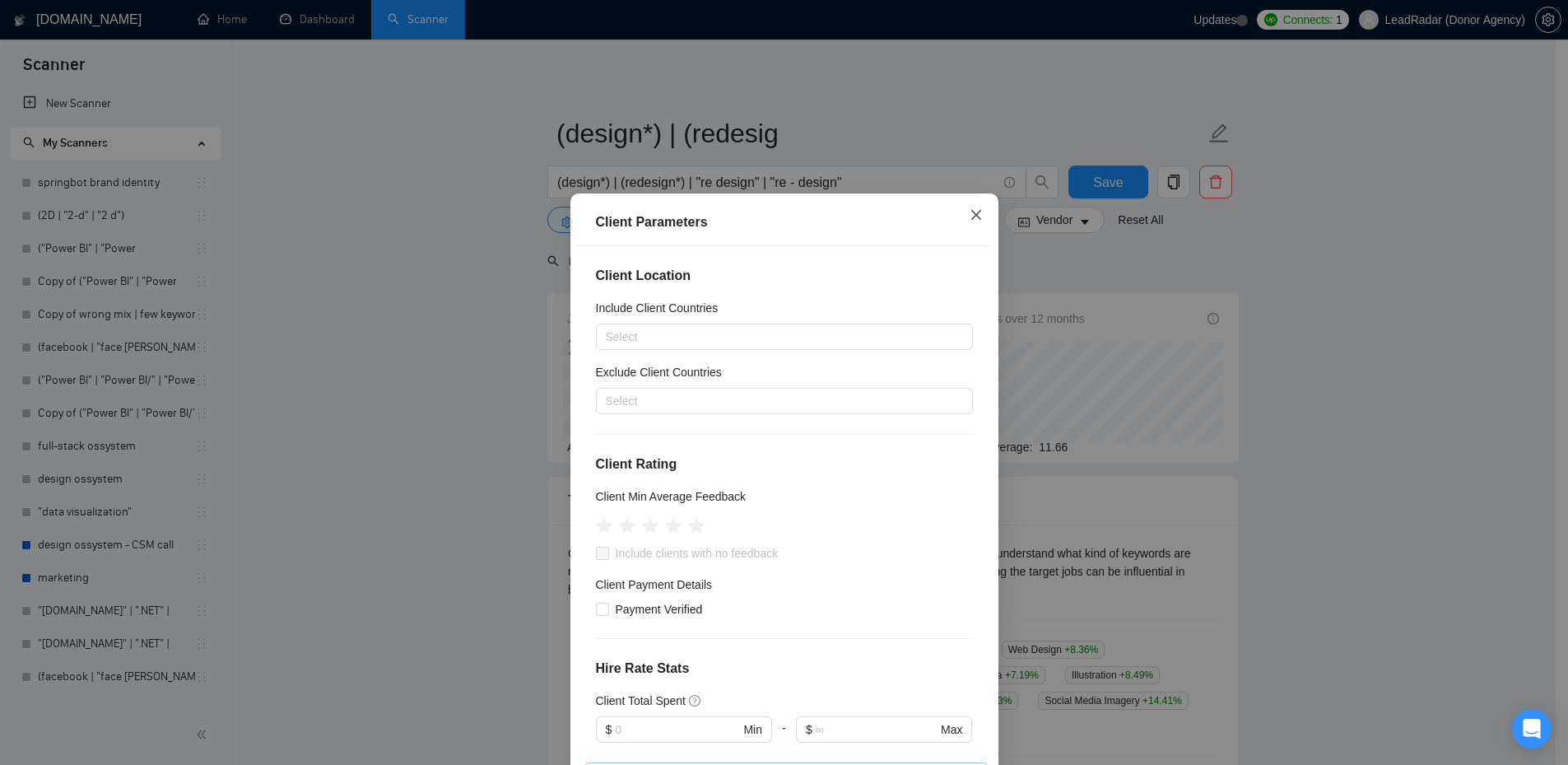
click at [967, 223] on span "Close" at bounding box center [975, 215] width 45 height 45
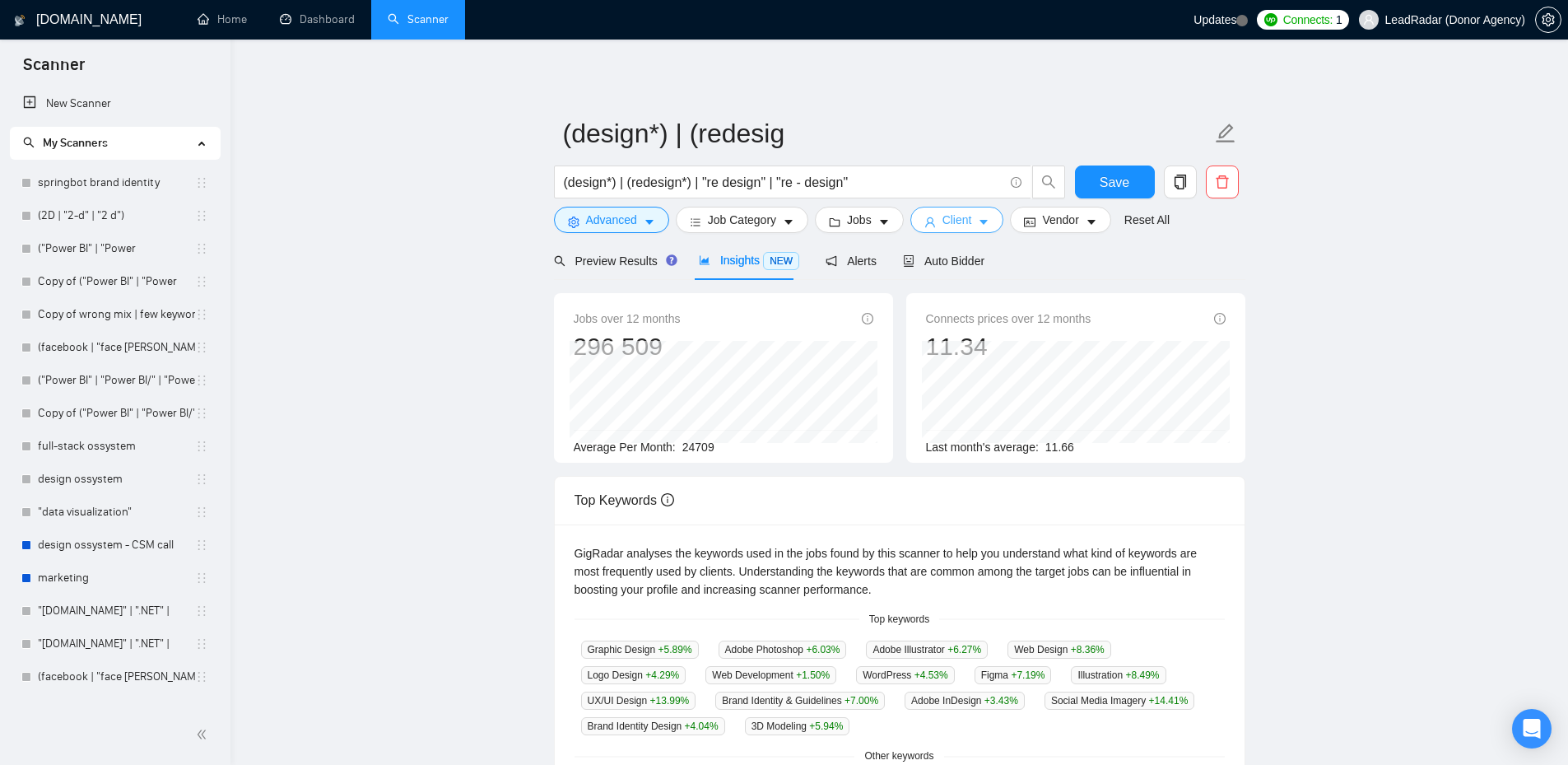
click at [971, 222] on button "Client" at bounding box center [957, 220] width 94 height 27
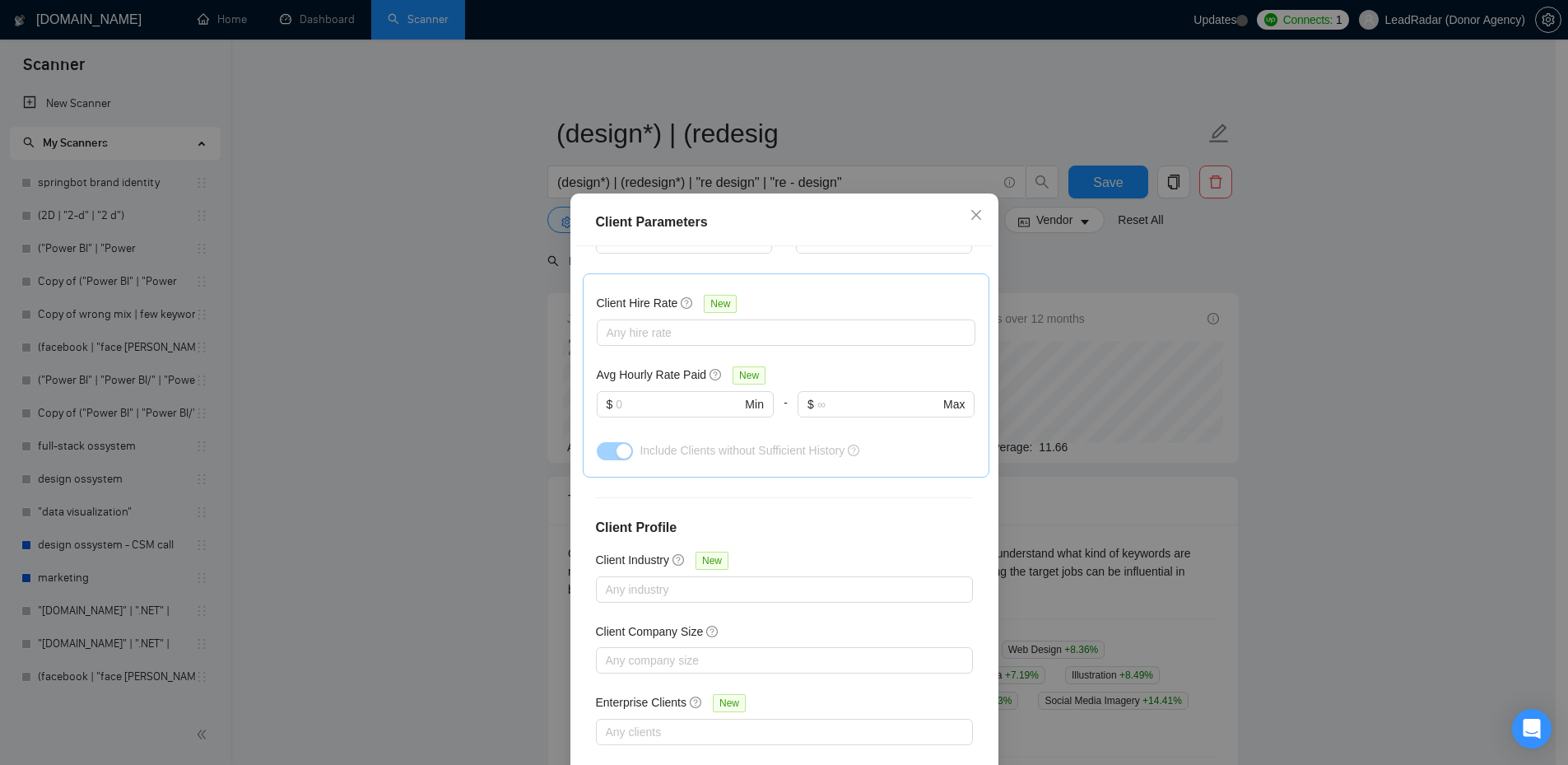
scroll to position [88, 0]
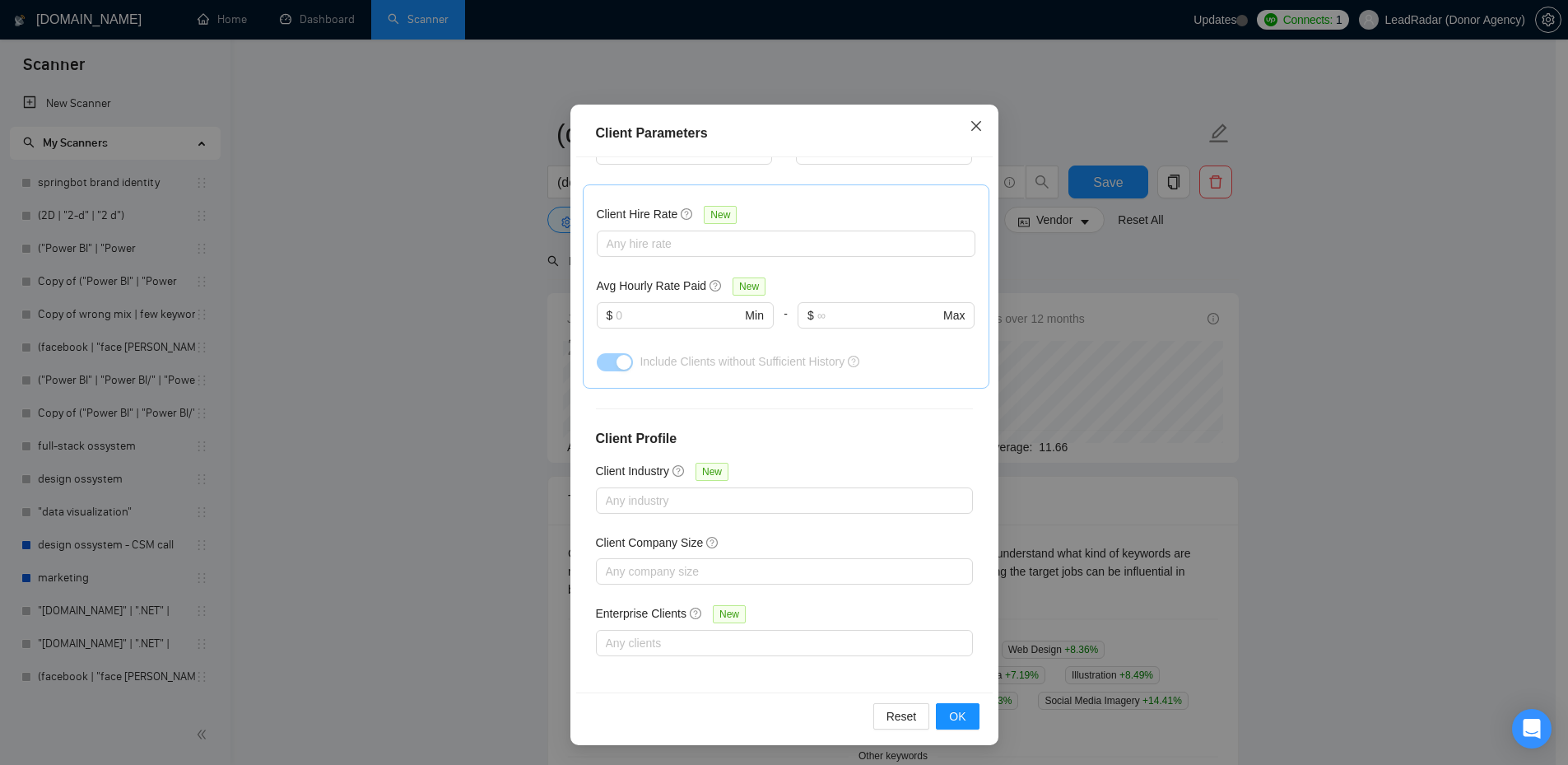
click at [970, 123] on icon "close" at bounding box center [976, 126] width 13 height 13
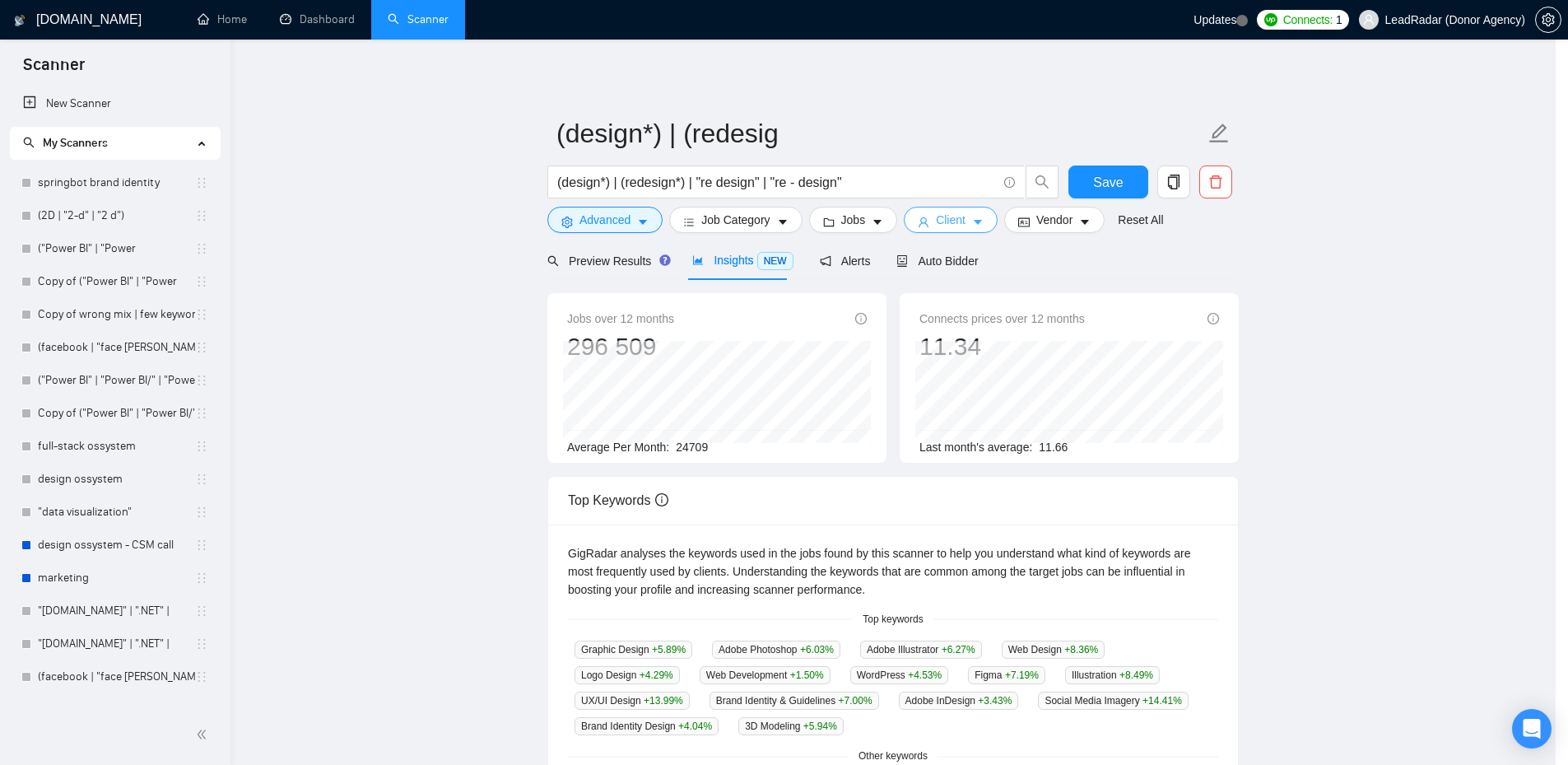
scroll to position [0, 0]
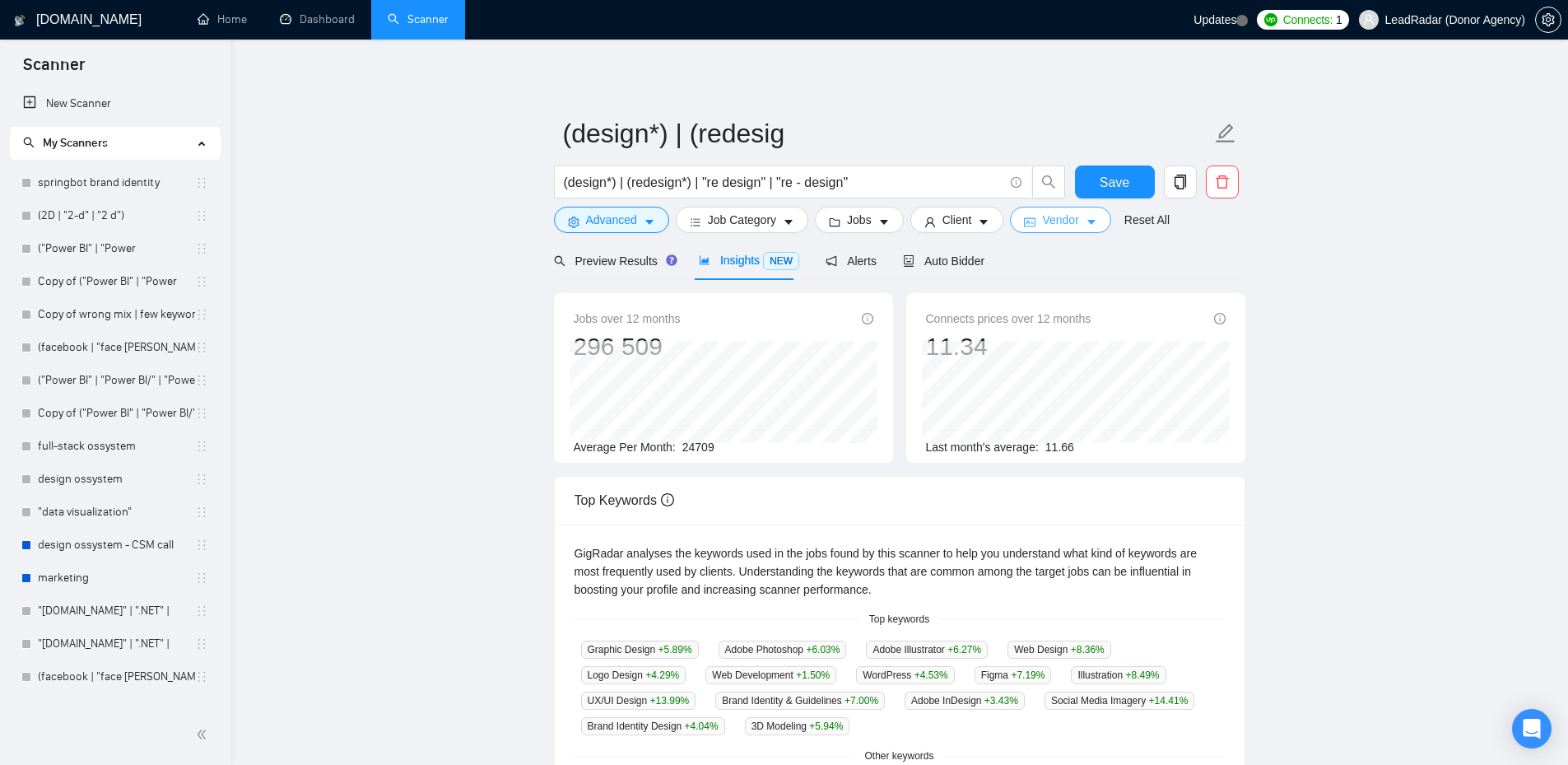
click at [1071, 226] on span "Vendor" at bounding box center [1060, 219] width 36 height 18
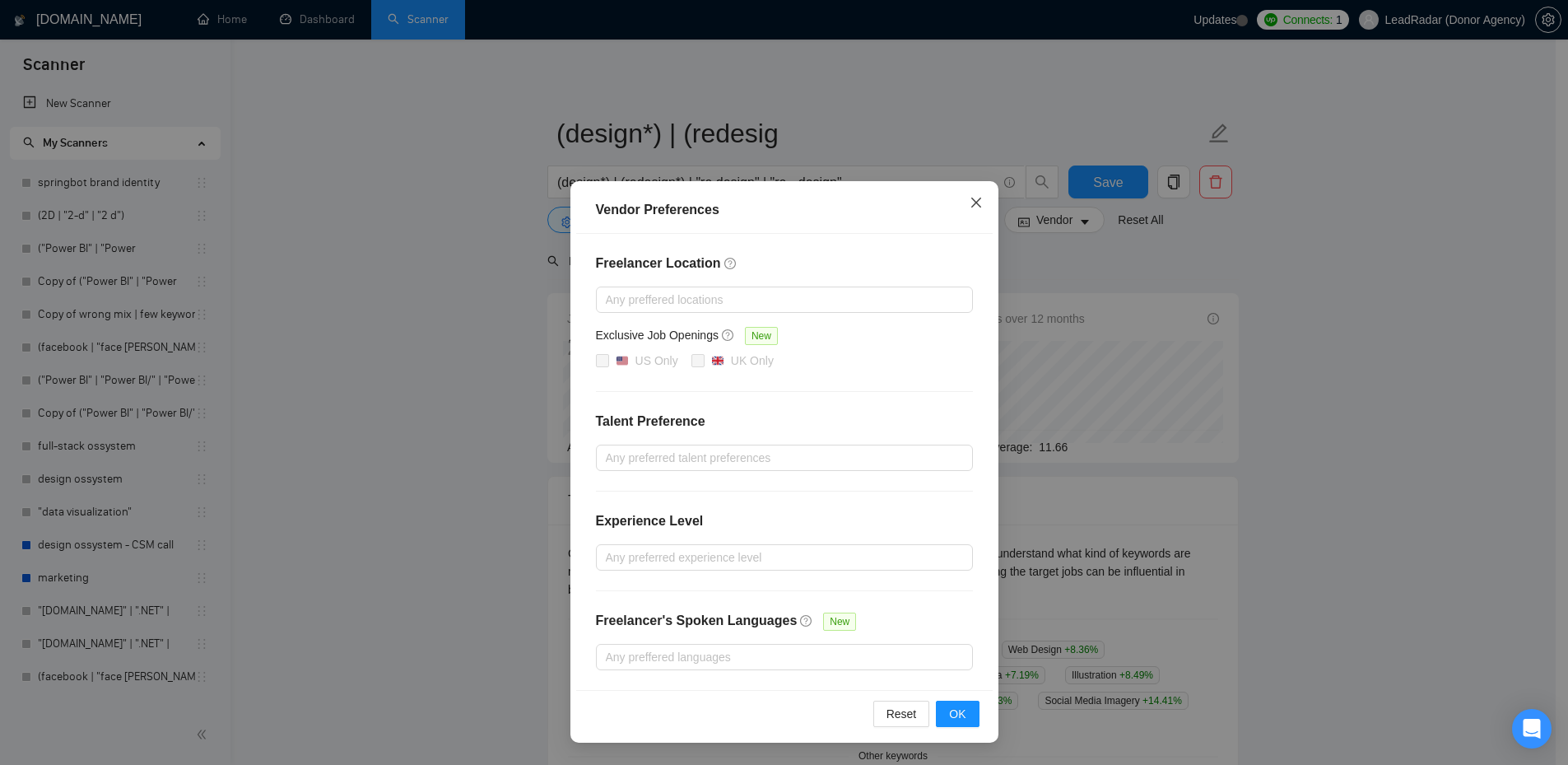
click at [978, 204] on icon "close" at bounding box center [976, 203] width 13 height 13
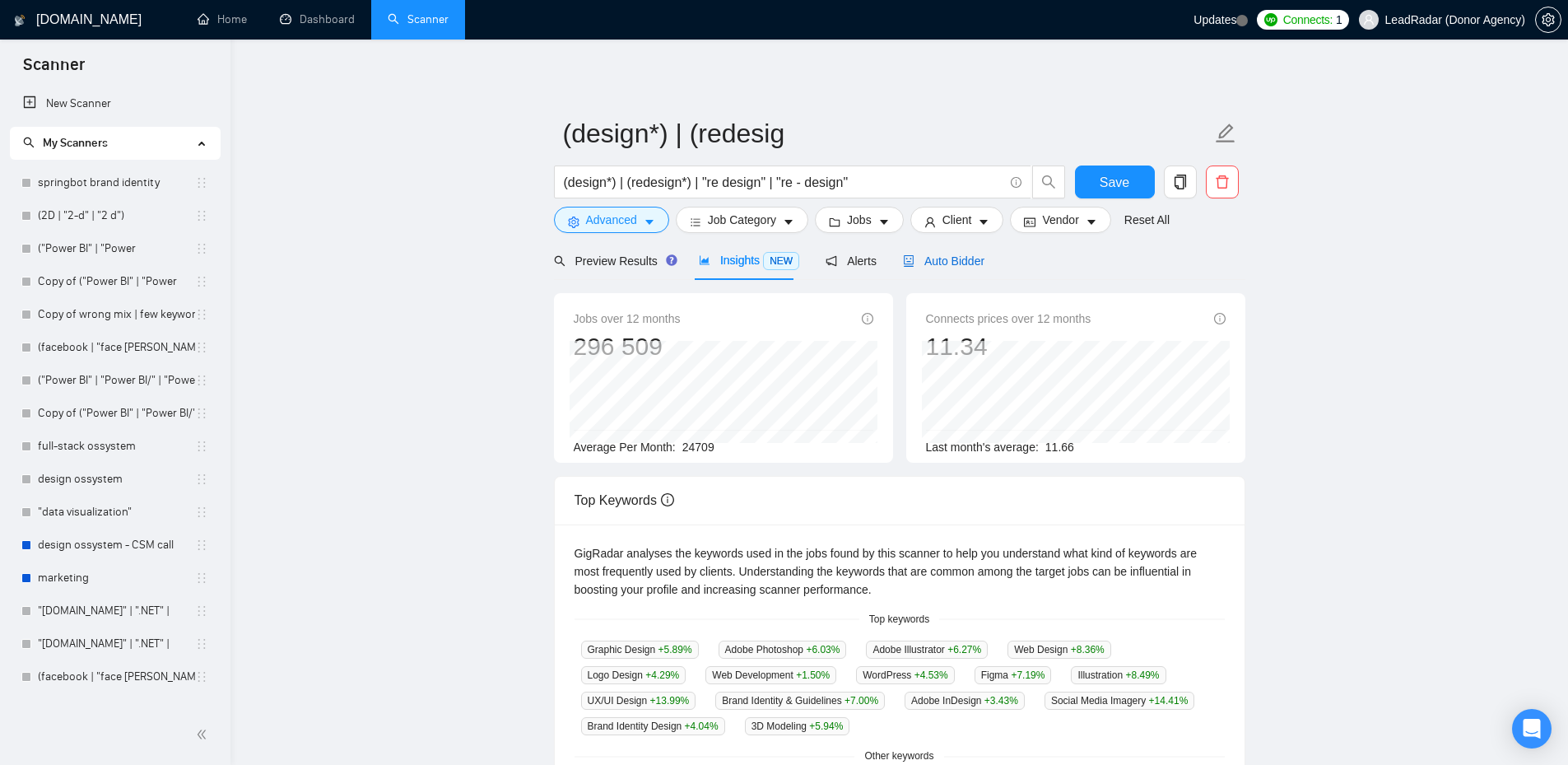
click at [935, 259] on span "Auto Bidder" at bounding box center [944, 261] width 82 height 13
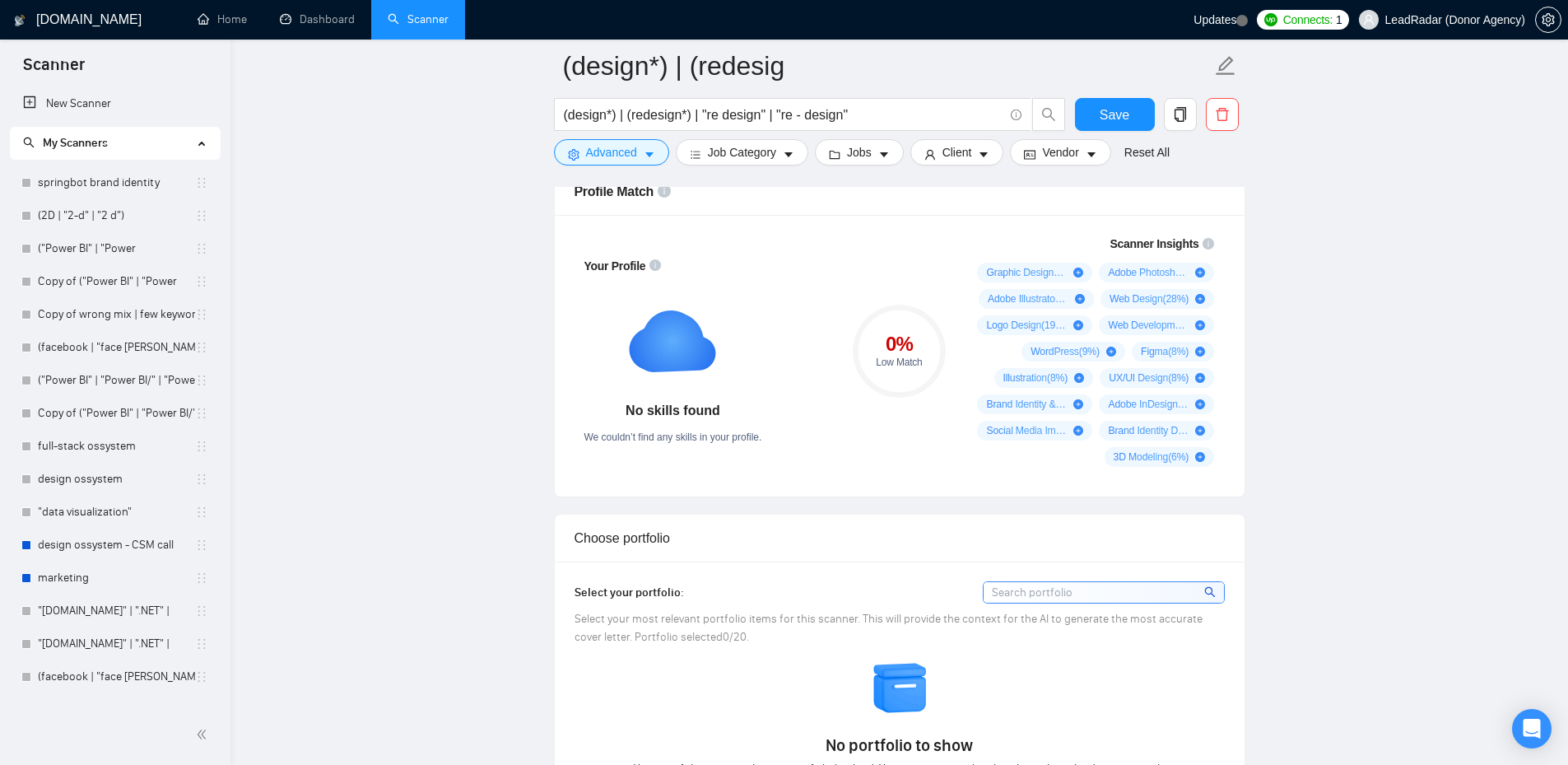
scroll to position [960, 0]
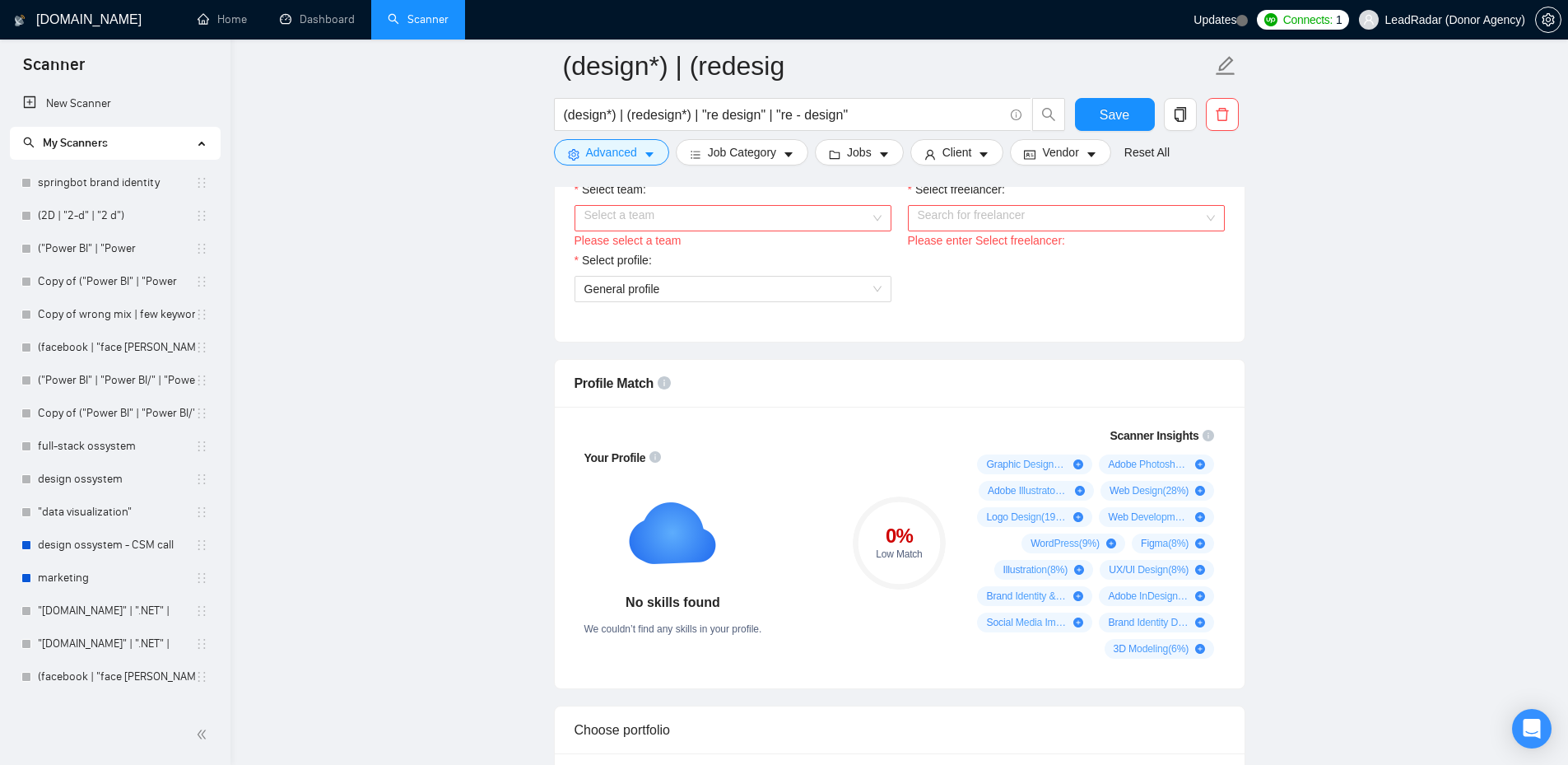
click at [836, 230] on input "Select team:" at bounding box center [727, 218] width 285 height 25
click at [966, 297] on div "Select profile: General profile" at bounding box center [899, 286] width 667 height 70
click at [1068, 230] on input "Select freelancer:" at bounding box center [1060, 218] width 285 height 25
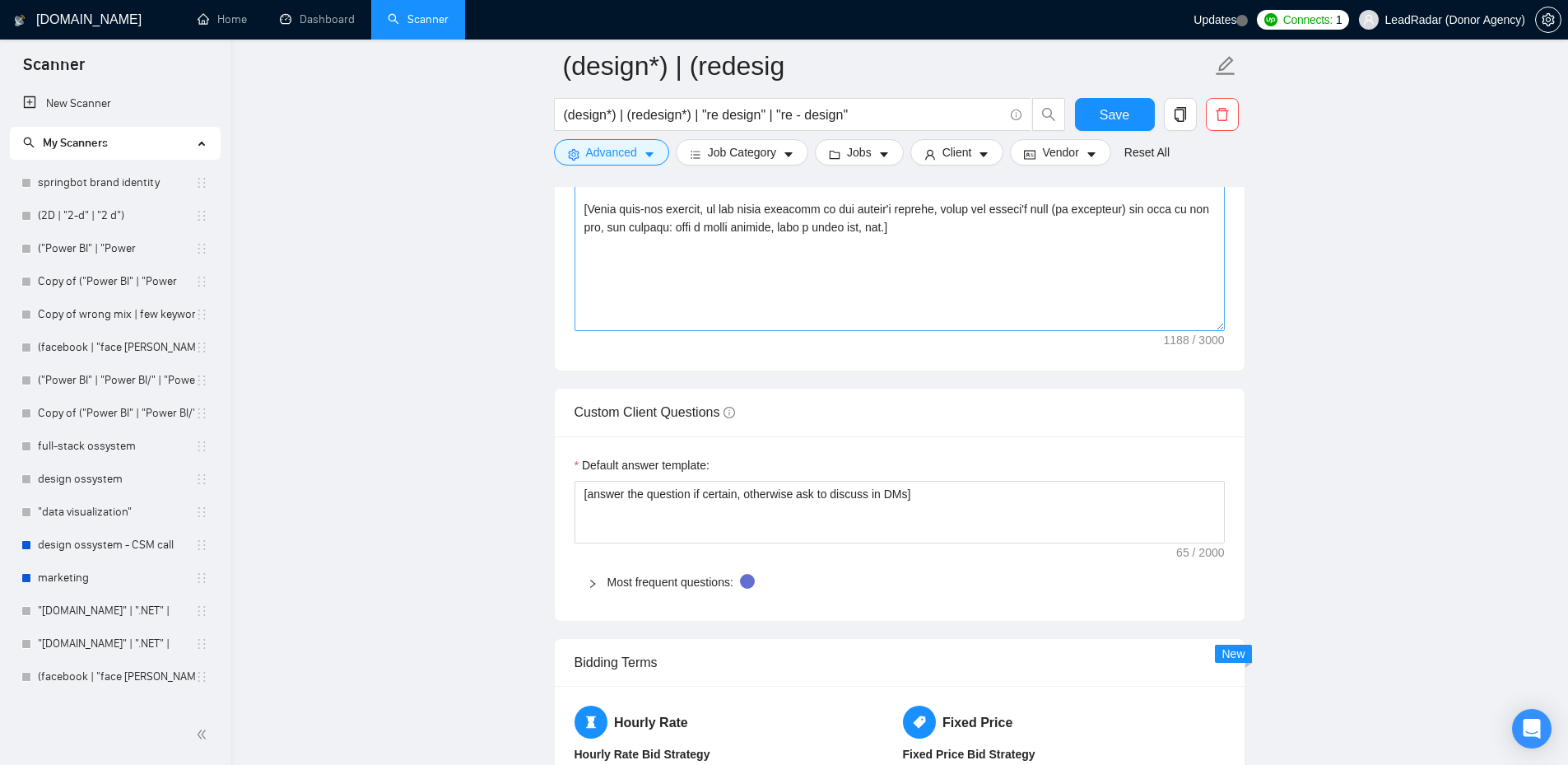
scroll to position [1728, 0]
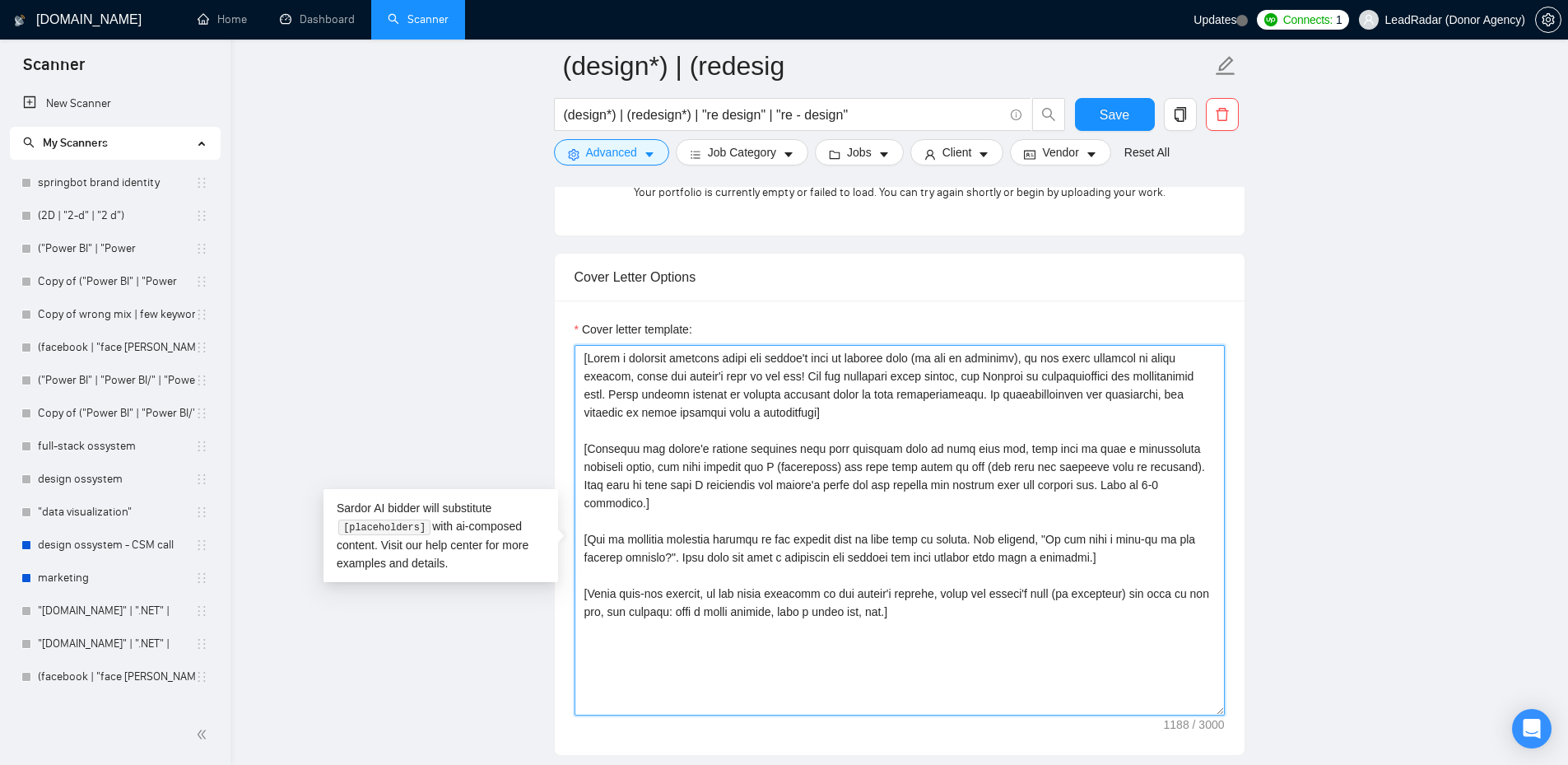
drag, startPoint x: 914, startPoint y: 618, endPoint x: 538, endPoint y: 334, distance: 471.2
click at [538, 334] on main "(design*) | (redesig (design*) | (redesign*) | "re design" | "re - design" Save…" at bounding box center [899, 558] width 1284 height 4440
click at [957, 641] on textarea "Cover letter template:" at bounding box center [899, 529] width 650 height 370
drag, startPoint x: 940, startPoint y: 617, endPoint x: 578, endPoint y: 378, distance: 433.8
click at [578, 378] on textarea "Cover letter template:" at bounding box center [899, 529] width 650 height 370
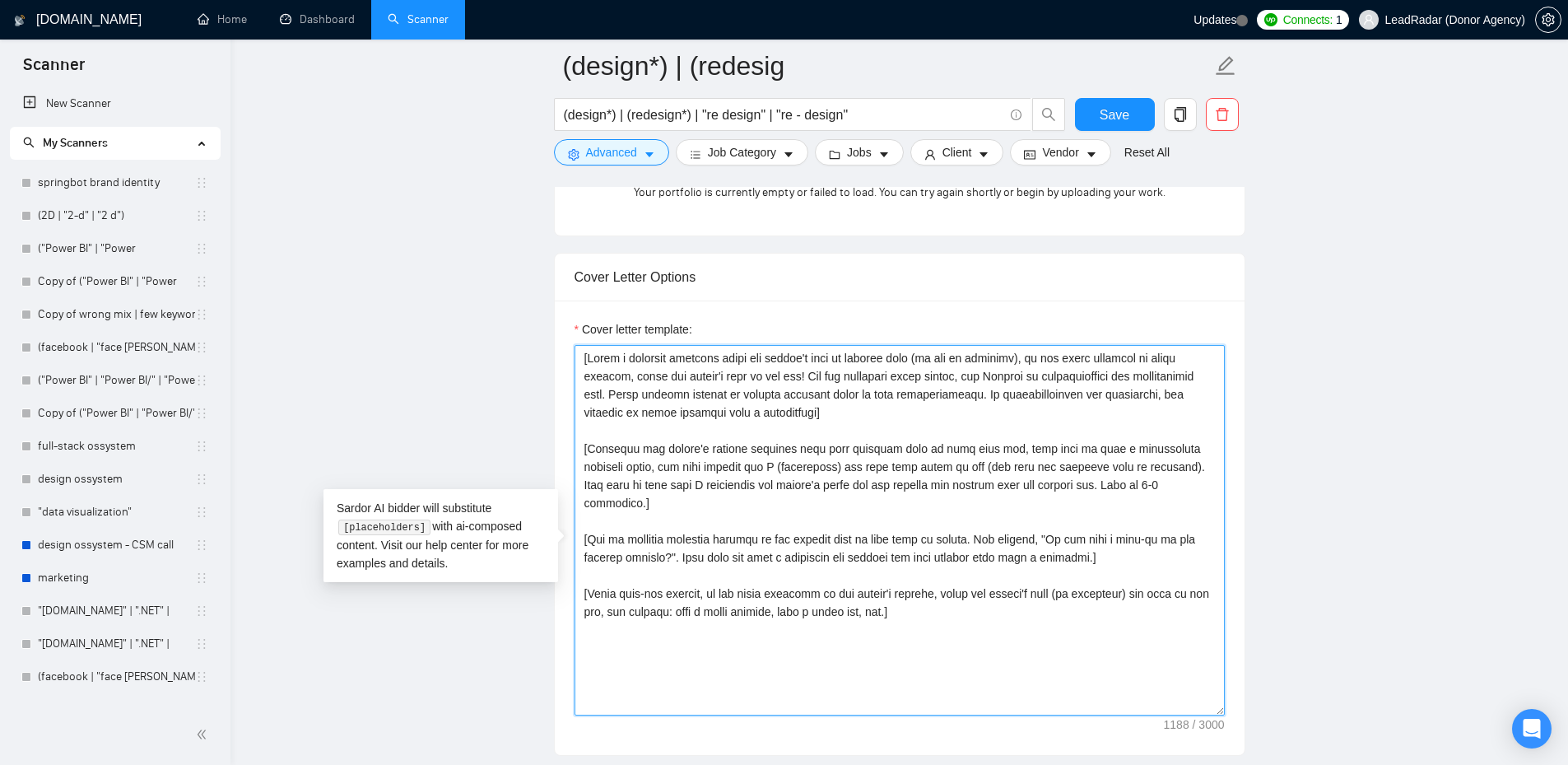
click at [943, 638] on textarea "Cover letter template:" at bounding box center [899, 529] width 650 height 370
click at [960, 633] on textarea "Cover letter template:" at bounding box center [899, 529] width 650 height 370
click at [951, 621] on textarea "Cover letter template:" at bounding box center [899, 529] width 650 height 370
click at [886, 519] on textarea "Cover letter template:" at bounding box center [899, 529] width 650 height 370
drag, startPoint x: 581, startPoint y: 369, endPoint x: 917, endPoint y: 449, distance: 345.4
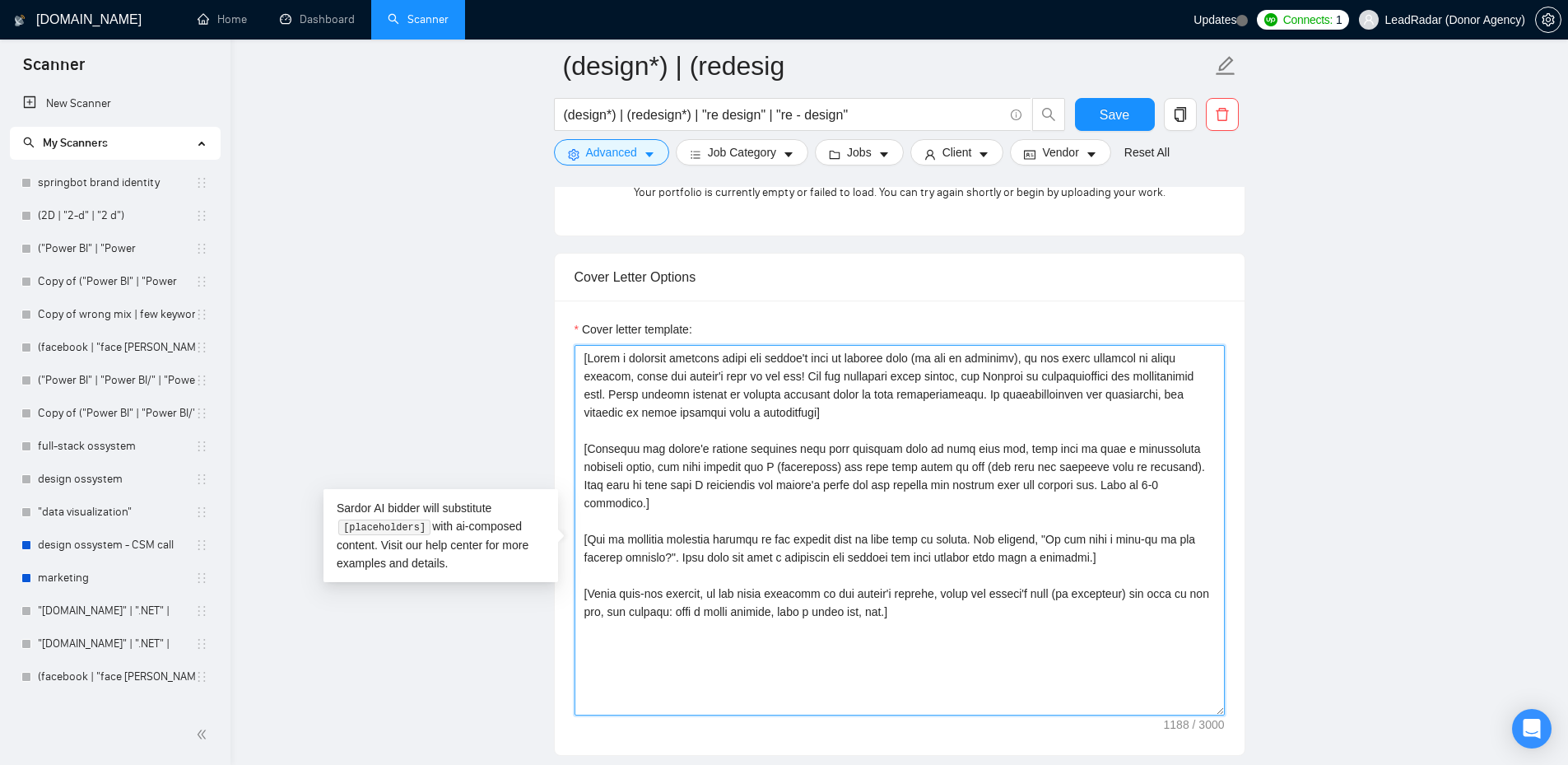
click at [917, 449] on textarea "Cover letter template:" at bounding box center [899, 529] width 650 height 370
drag, startPoint x: 909, startPoint y: 608, endPoint x: 574, endPoint y: 598, distance: 335.1
click at [575, 598] on textarea "Cover letter template:" at bounding box center [899, 529] width 650 height 370
click at [912, 617] on textarea "Cover letter template:" at bounding box center [899, 529] width 650 height 370
click at [908, 610] on textarea "Cover letter template:" at bounding box center [899, 529] width 650 height 370
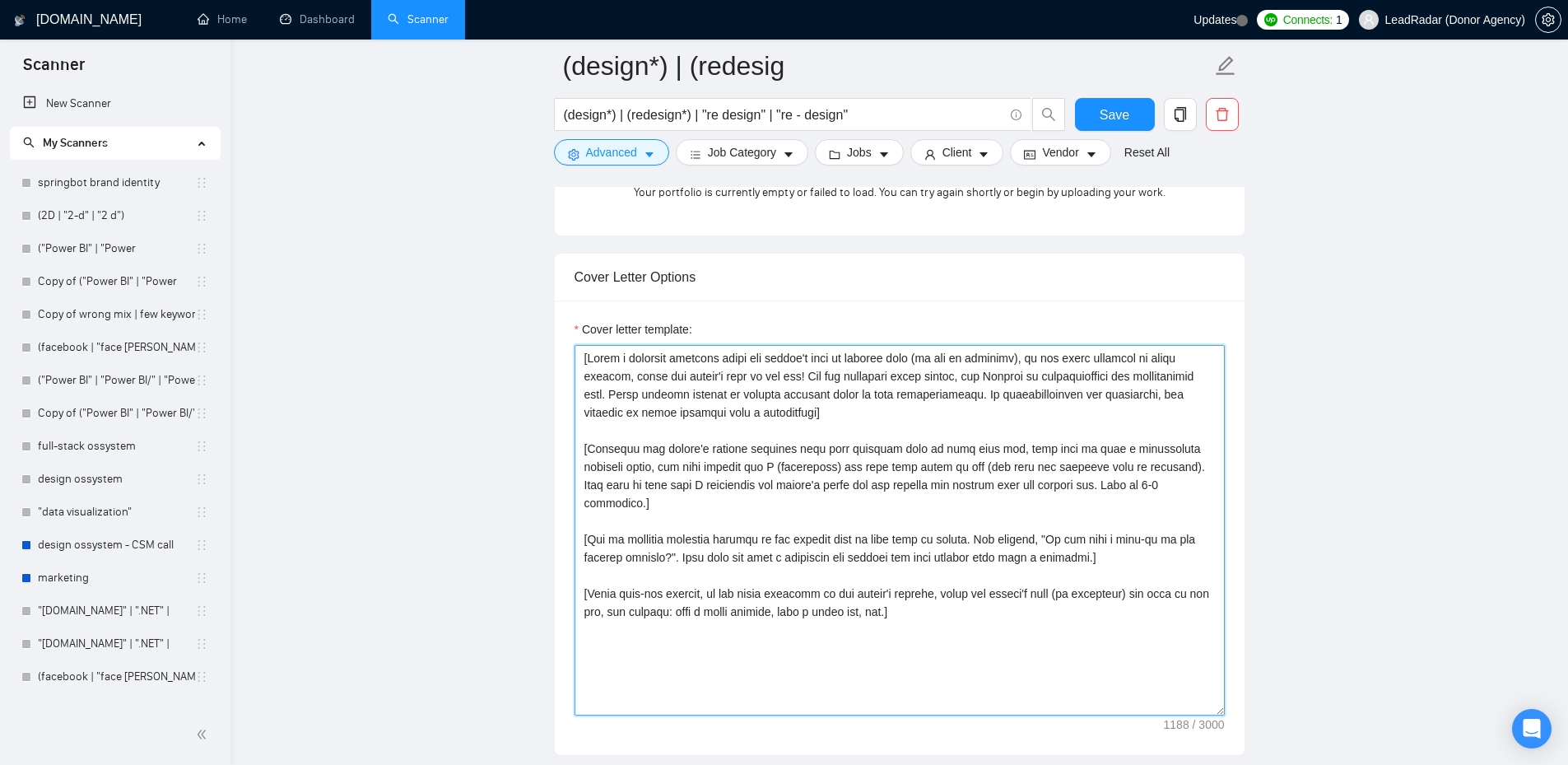
drag, startPoint x: 908, startPoint y: 612, endPoint x: 578, endPoint y: 597, distance: 330.3
click at [578, 597] on textarea "Cover letter template:" at bounding box center [899, 529] width 650 height 370
click at [943, 674] on textarea "Cover letter template:" at bounding box center [899, 529] width 650 height 370
click at [951, 654] on textarea "Cover letter template:" at bounding box center [899, 529] width 650 height 370
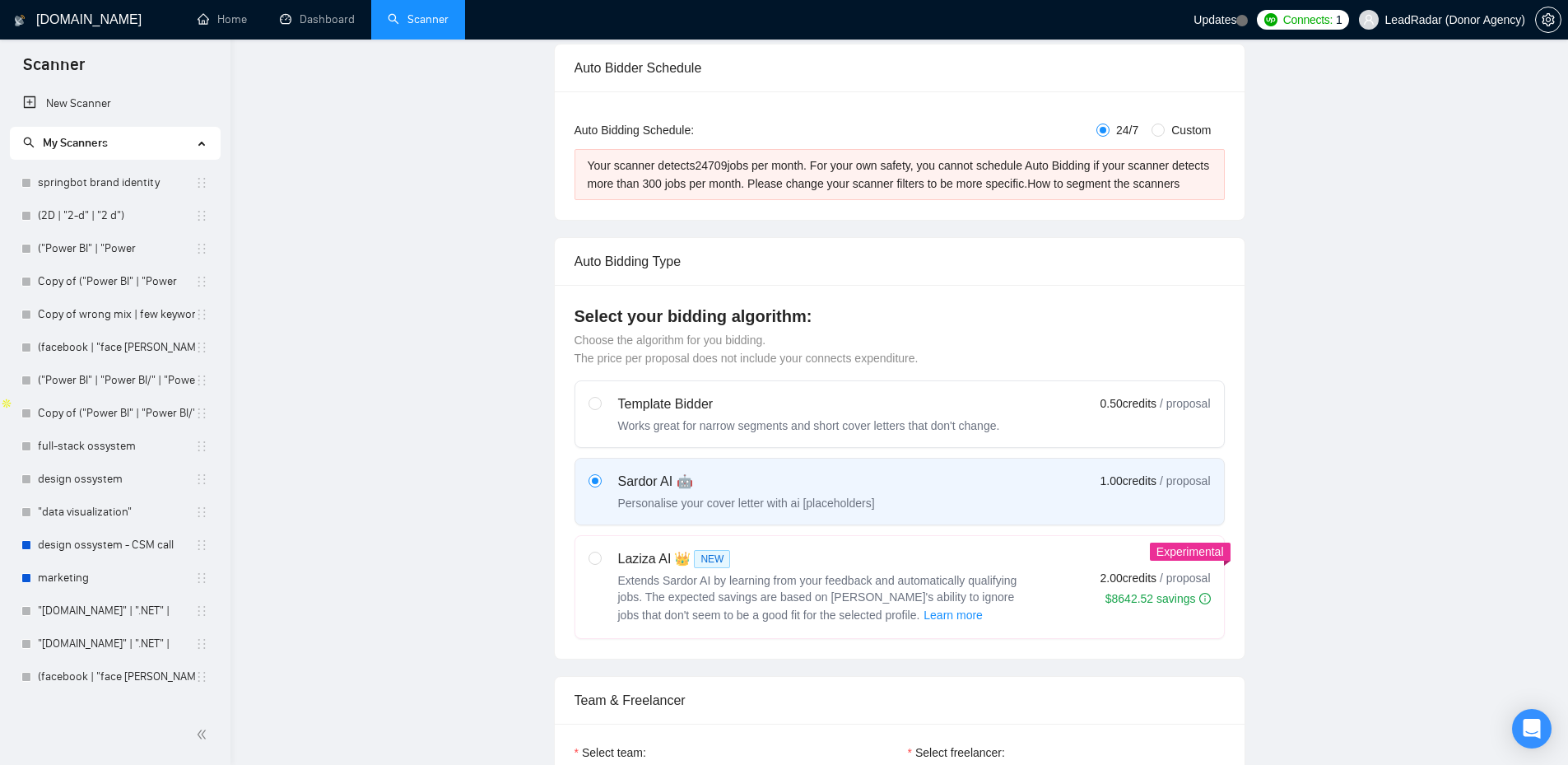
scroll to position [0, 0]
